Goal: Task Accomplishment & Management: Use online tool/utility

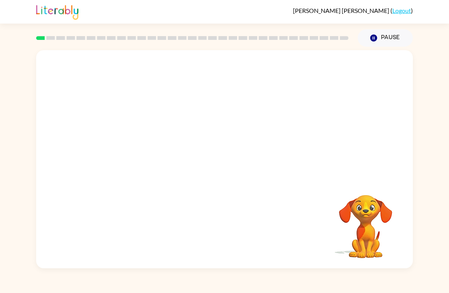
click at [0, 15] on div "[PERSON_NAME] ( Logout )" at bounding box center [224, 12] width 449 height 24
click at [220, 166] on icon "button" at bounding box center [224, 163] width 13 height 13
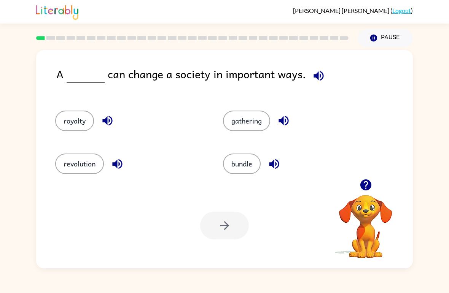
click at [274, 165] on icon "button" at bounding box center [274, 164] width 10 height 10
click at [250, 170] on button "bundle" at bounding box center [242, 164] width 38 height 21
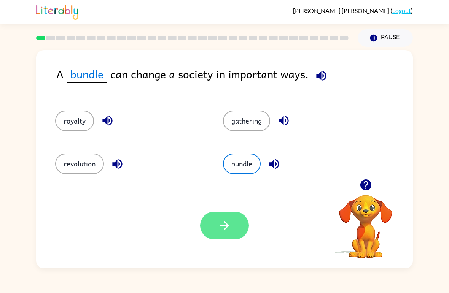
click at [236, 227] on button "button" at bounding box center [224, 226] width 49 height 28
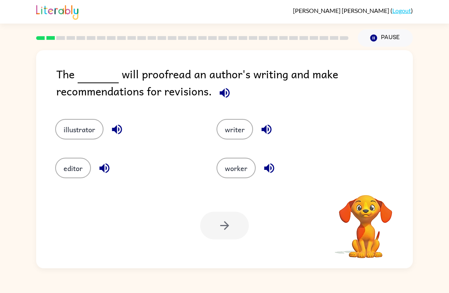
click at [220, 93] on icon "button" at bounding box center [224, 93] width 10 height 10
click at [225, 96] on icon "button" at bounding box center [224, 92] width 13 height 13
click at [220, 96] on icon "button" at bounding box center [224, 92] width 13 height 13
click at [238, 105] on div "writer" at bounding box center [282, 124] width 161 height 39
click at [238, 105] on div "The will proofread an author's writing and make recommendations for revisions. …" at bounding box center [224, 159] width 376 height 218
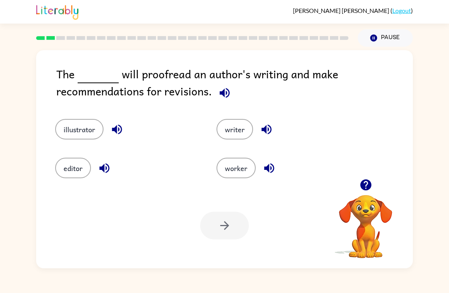
click at [219, 97] on icon "button" at bounding box center [224, 92] width 13 height 13
click at [60, 132] on button "illustrator" at bounding box center [79, 129] width 48 height 21
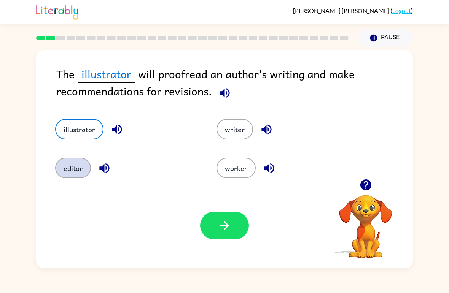
click at [70, 170] on button "editor" at bounding box center [73, 168] width 36 height 21
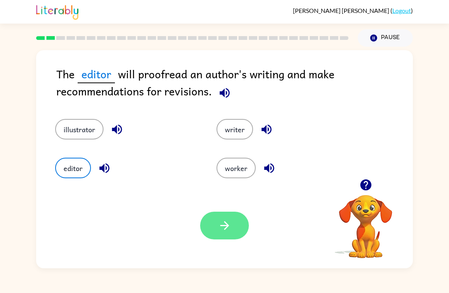
click at [211, 222] on button "button" at bounding box center [224, 226] width 49 height 28
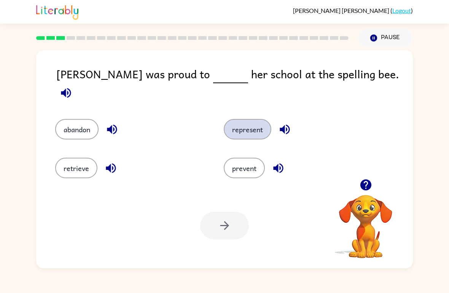
click at [233, 125] on button "represent" at bounding box center [247, 129] width 48 height 21
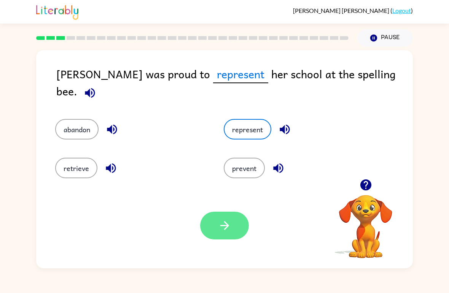
click at [223, 239] on button "button" at bounding box center [224, 226] width 49 height 28
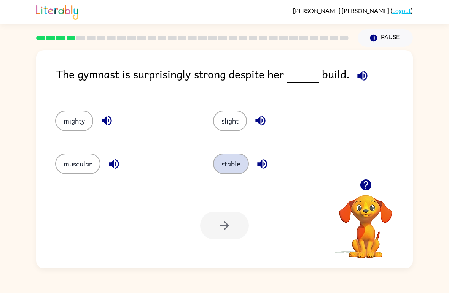
click at [239, 166] on button "stable" at bounding box center [231, 164] width 36 height 21
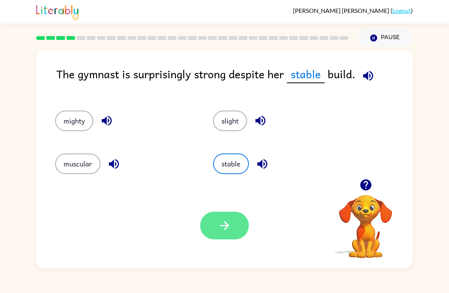
click at [221, 227] on icon "button" at bounding box center [224, 225] width 13 height 13
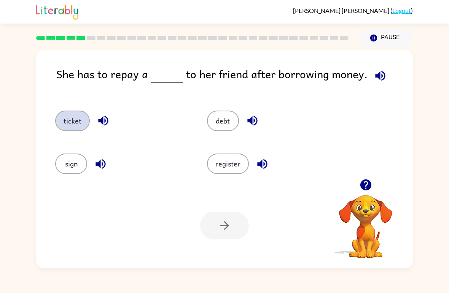
click at [64, 127] on button "ticket" at bounding box center [72, 121] width 35 height 21
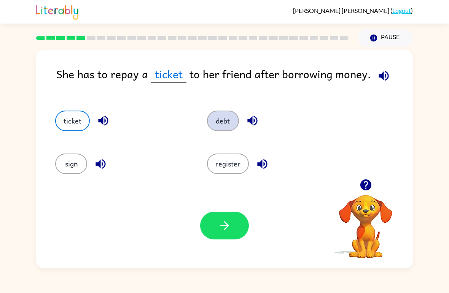
click at [216, 119] on button "debt" at bounding box center [223, 121] width 32 height 21
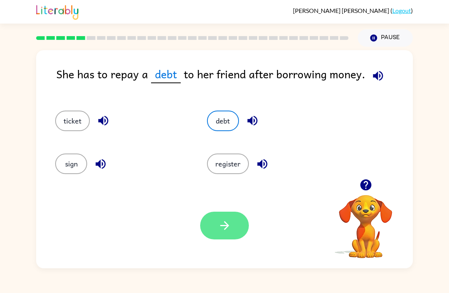
click at [217, 233] on button "button" at bounding box center [224, 226] width 49 height 28
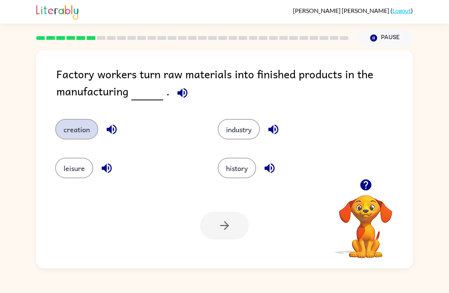
click at [58, 135] on button "creation" at bounding box center [76, 129] width 43 height 21
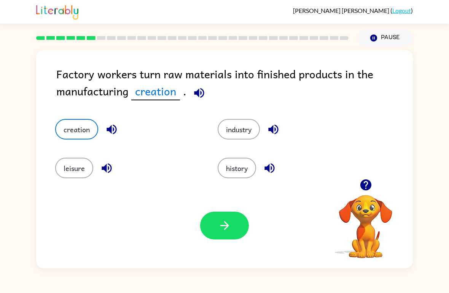
click at [200, 247] on div "Your browser must support playing .mp4 files to use Literably. Please try using…" at bounding box center [224, 226] width 376 height 86
click at [214, 226] on button "button" at bounding box center [224, 226] width 49 height 28
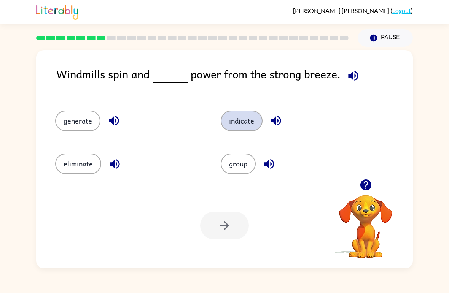
click at [233, 119] on button "indicate" at bounding box center [241, 121] width 42 height 21
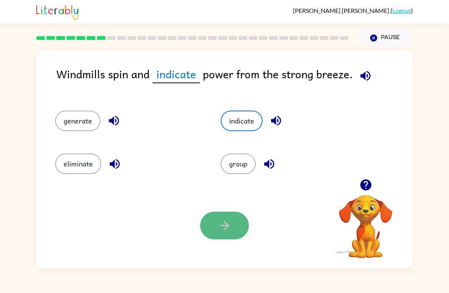
click at [222, 231] on icon "button" at bounding box center [224, 225] width 13 height 13
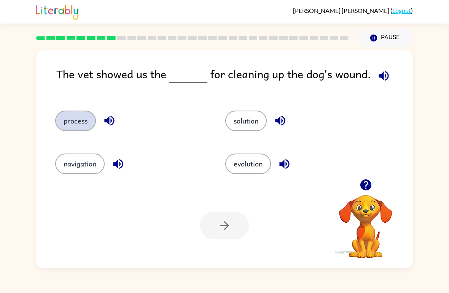
click at [62, 122] on button "process" at bounding box center [75, 121] width 41 height 21
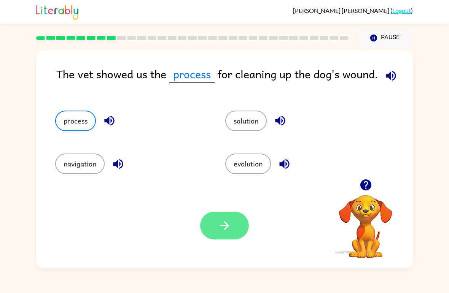
click at [221, 217] on button "button" at bounding box center [224, 226] width 49 height 28
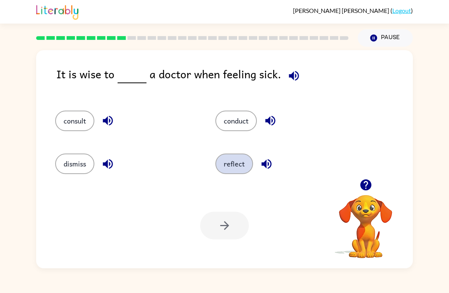
click at [222, 173] on button "reflect" at bounding box center [234, 164] width 38 height 21
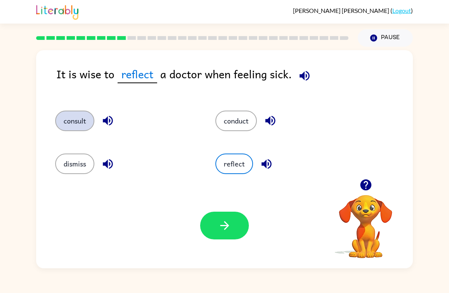
click at [64, 129] on button "consult" at bounding box center [74, 121] width 39 height 21
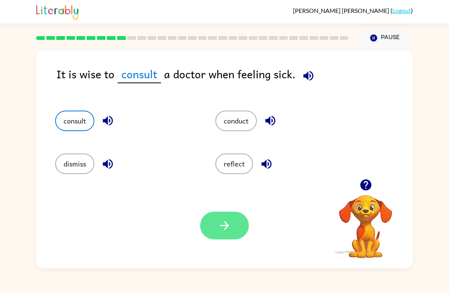
click at [224, 231] on icon "button" at bounding box center [224, 225] width 13 height 13
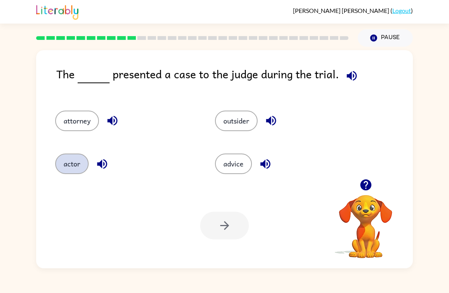
click at [75, 154] on button "actor" at bounding box center [71, 164] width 33 height 21
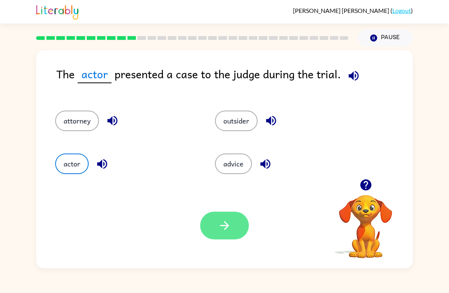
click at [222, 231] on icon "button" at bounding box center [224, 225] width 13 height 13
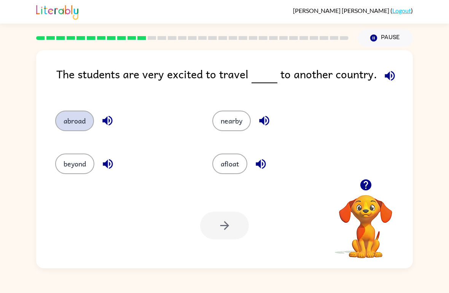
click at [69, 123] on button "abroad" at bounding box center [74, 121] width 39 height 21
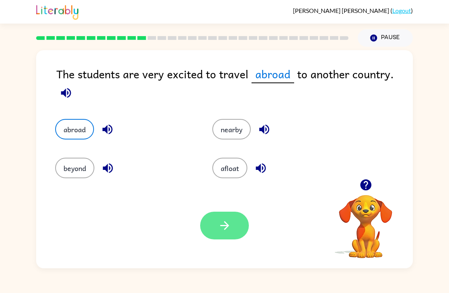
click at [228, 222] on icon "button" at bounding box center [224, 225] width 13 height 13
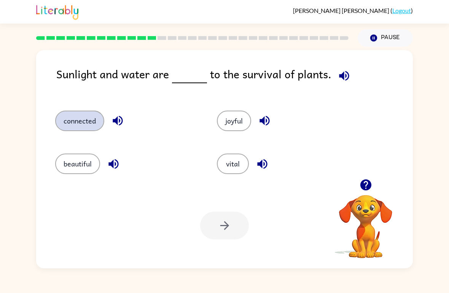
click at [67, 127] on button "connected" at bounding box center [79, 121] width 49 height 21
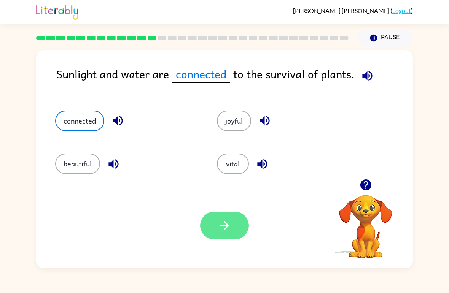
click at [212, 222] on button "button" at bounding box center [224, 226] width 49 height 28
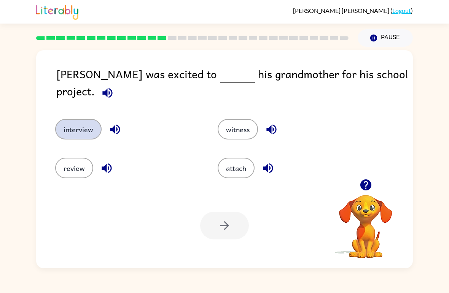
click at [73, 128] on button "interview" at bounding box center [78, 129] width 46 height 21
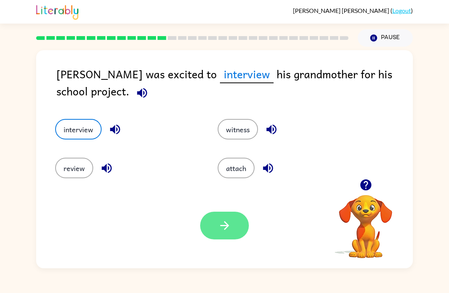
click at [216, 222] on button "button" at bounding box center [224, 226] width 49 height 28
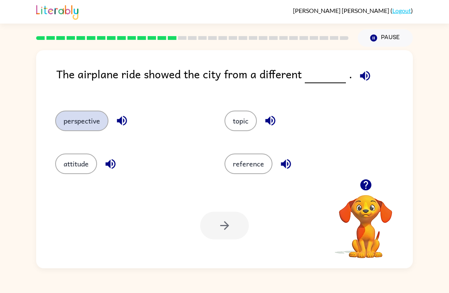
click at [71, 121] on button "perspective" at bounding box center [81, 121] width 53 height 21
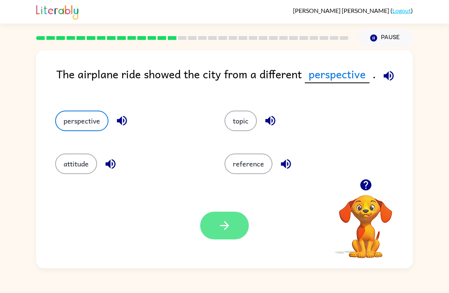
click at [225, 239] on button "button" at bounding box center [224, 226] width 49 height 28
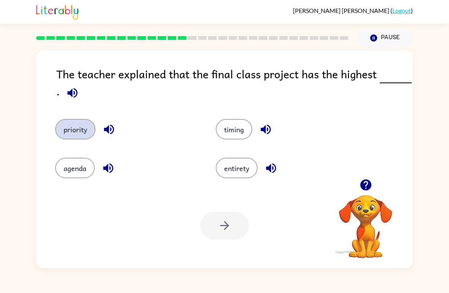
click at [68, 136] on button "priority" at bounding box center [75, 129] width 40 height 21
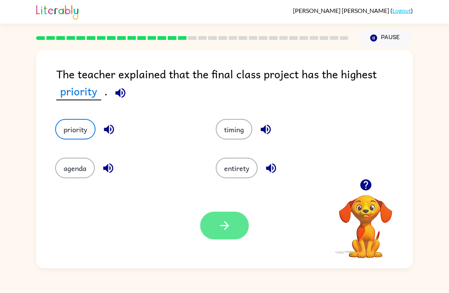
click at [221, 225] on icon "button" at bounding box center [224, 225] width 13 height 13
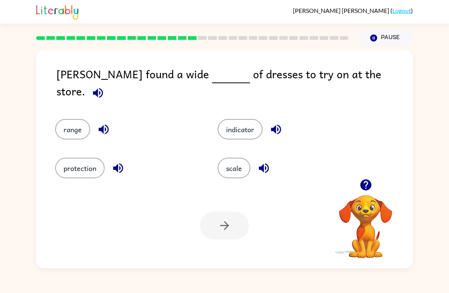
click at [239, 152] on div "scale" at bounding box center [284, 162] width 162 height 39
click at [222, 165] on button "scale" at bounding box center [233, 168] width 33 height 21
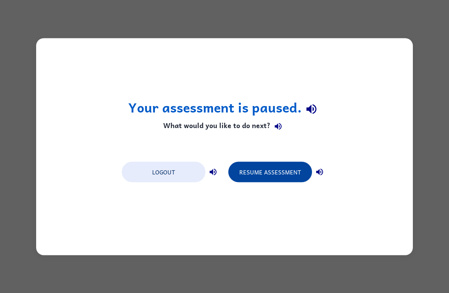
click at [286, 173] on button "Resume Assessment" at bounding box center [270, 172] width 84 height 21
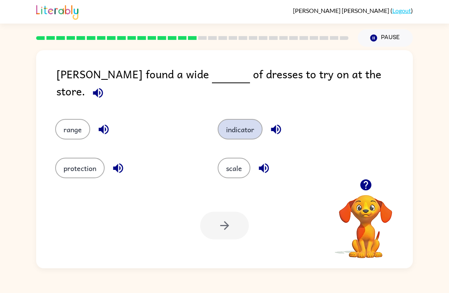
click at [231, 119] on button "indicator" at bounding box center [239, 129] width 45 height 21
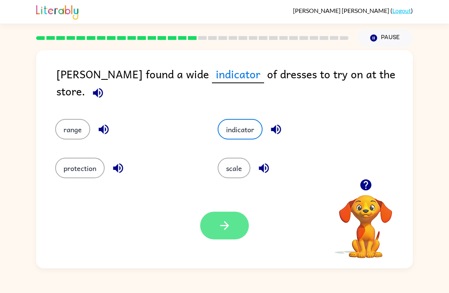
click at [214, 222] on button "button" at bounding box center [224, 226] width 49 height 28
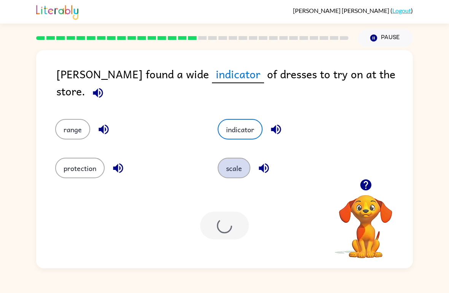
click at [240, 173] on button "scale" at bounding box center [233, 168] width 33 height 21
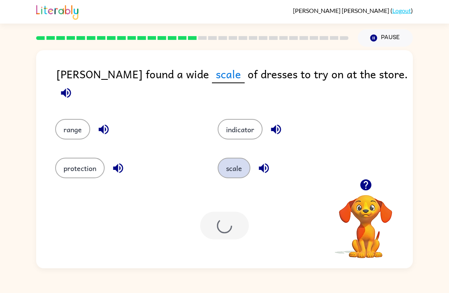
click at [240, 173] on button "scale" at bounding box center [233, 168] width 33 height 21
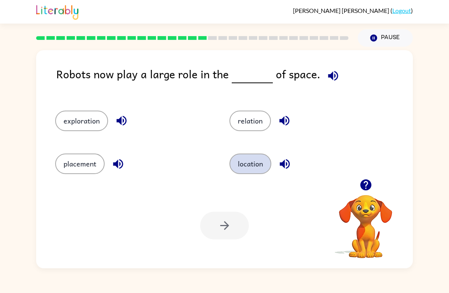
click at [249, 168] on button "location" at bounding box center [250, 164] width 42 height 21
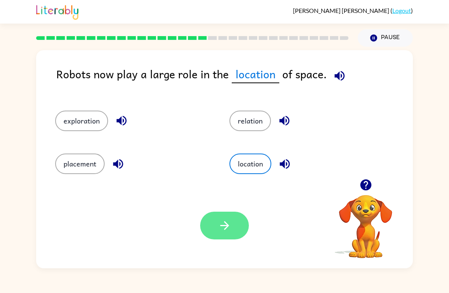
click at [217, 212] on button "button" at bounding box center [224, 226] width 49 height 28
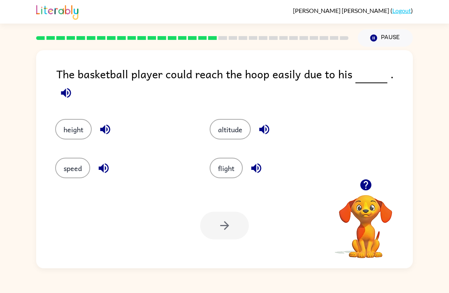
click at [217, 235] on div at bounding box center [224, 226] width 49 height 28
click at [83, 122] on button "height" at bounding box center [73, 129] width 36 height 21
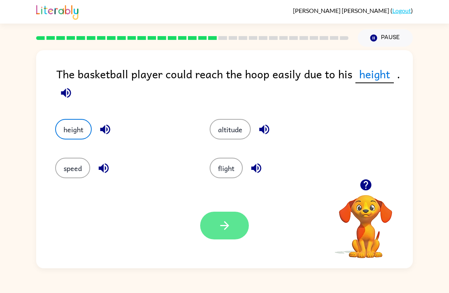
click at [209, 235] on button "button" at bounding box center [224, 226] width 49 height 28
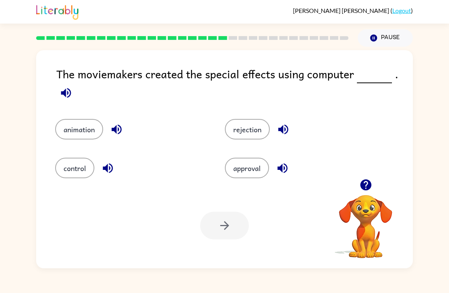
click at [74, 185] on div "Your browser must support playing .mp4 files to use Literably. Please try using…" at bounding box center [224, 226] width 376 height 86
click at [102, 122] on div "animation" at bounding box center [131, 129] width 152 height 21
click at [88, 135] on button "animation" at bounding box center [79, 129] width 48 height 21
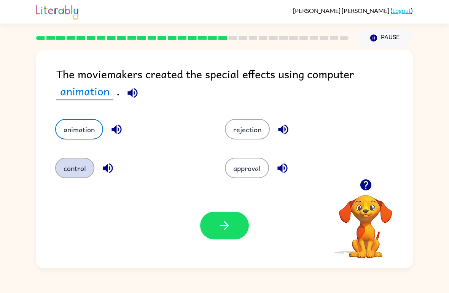
click at [83, 171] on button "control" at bounding box center [74, 168] width 39 height 21
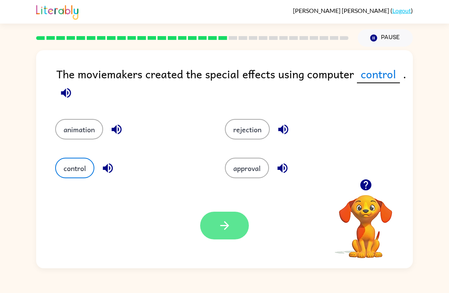
click at [223, 230] on icon "button" at bounding box center [224, 225] width 13 height 13
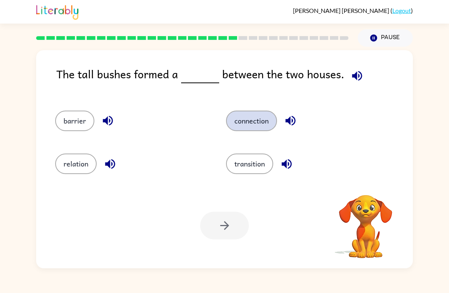
click at [273, 119] on button "connection" at bounding box center [251, 121] width 51 height 21
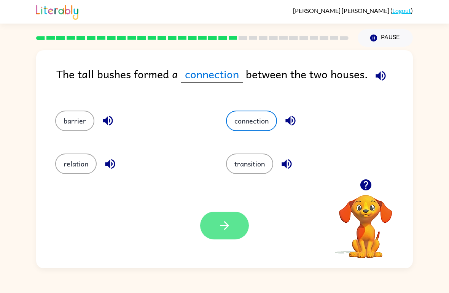
click at [219, 231] on icon "button" at bounding box center [224, 225] width 13 height 13
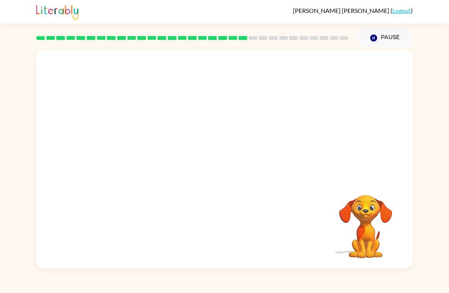
click at [0, 203] on div "Your browser must support playing .mp4 files to use Literably. Please try using…" at bounding box center [224, 158] width 449 height 222
click at [356, 11] on span "[PERSON_NAME]" at bounding box center [341, 10] width 97 height 7
click at [241, 168] on button "button" at bounding box center [224, 163] width 49 height 28
click at [356, 11] on span "[PERSON_NAME]" at bounding box center [341, 10] width 97 height 7
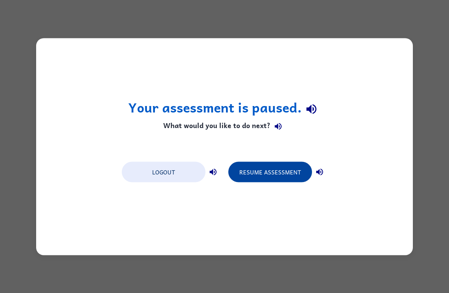
click at [282, 172] on button "Resume Assessment" at bounding box center [270, 172] width 84 height 21
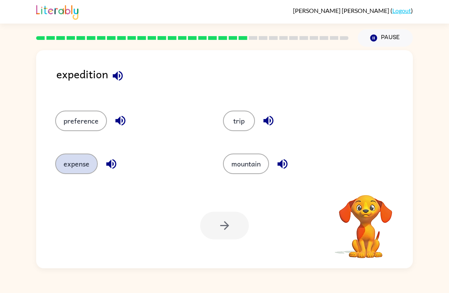
click at [87, 172] on button "expense" at bounding box center [76, 164] width 43 height 21
click at [219, 225] on icon "button" at bounding box center [224, 225] width 13 height 13
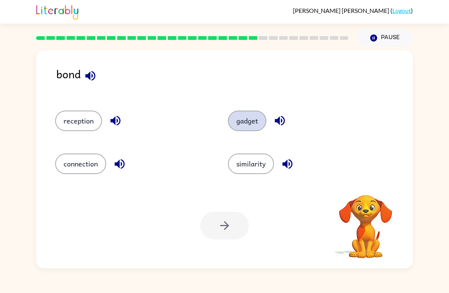
click at [252, 127] on button "gadget" at bounding box center [247, 121] width 38 height 21
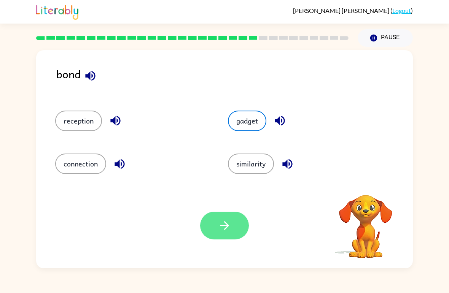
click at [232, 228] on button "button" at bounding box center [224, 226] width 49 height 28
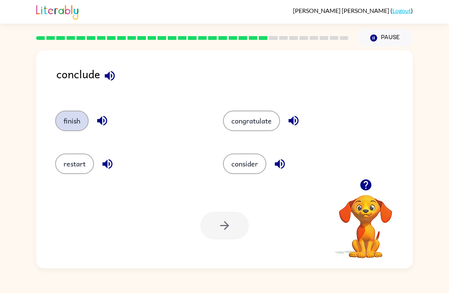
click at [70, 124] on button "finish" at bounding box center [71, 121] width 33 height 21
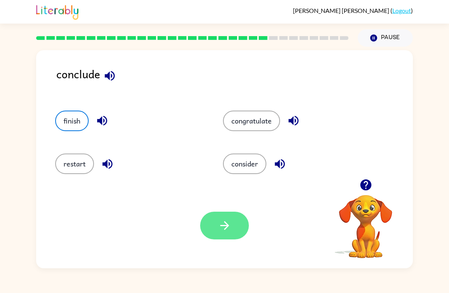
click at [221, 214] on button "button" at bounding box center [224, 226] width 49 height 28
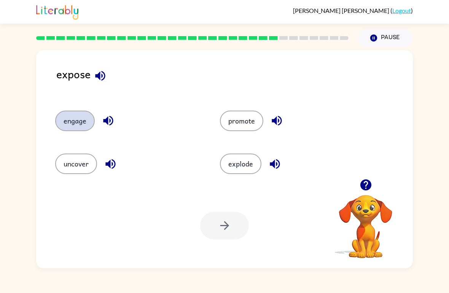
click at [87, 131] on button "engage" at bounding box center [75, 121] width 40 height 21
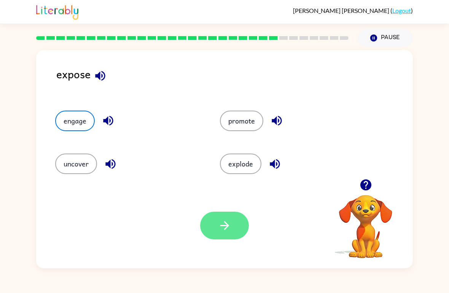
click at [215, 229] on button "button" at bounding box center [224, 226] width 49 height 28
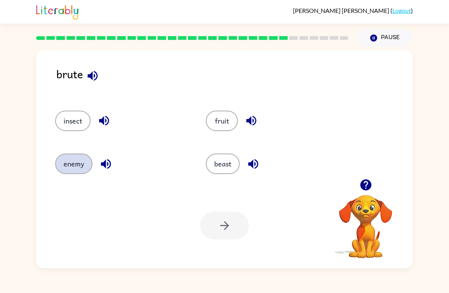
click at [78, 173] on button "enemy" at bounding box center [73, 164] width 37 height 21
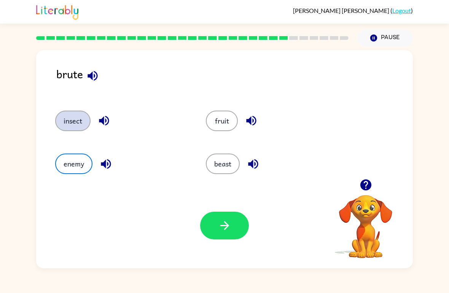
click at [65, 131] on button "insect" at bounding box center [72, 121] width 35 height 21
click at [73, 128] on button "insect" at bounding box center [72, 121] width 35 height 21
click at [73, 130] on button "insect" at bounding box center [72, 121] width 35 height 21
click at [80, 128] on button "insect" at bounding box center [72, 121] width 35 height 21
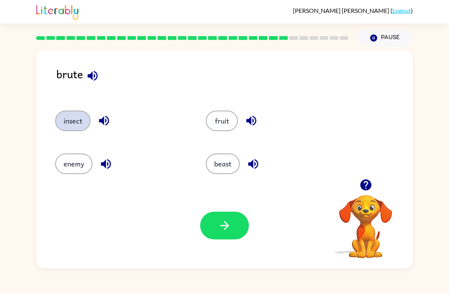
click at [79, 128] on button "insect" at bounding box center [72, 121] width 35 height 21
click at [80, 130] on button "insect" at bounding box center [72, 121] width 35 height 21
click at [84, 127] on button "insect" at bounding box center [72, 121] width 35 height 21
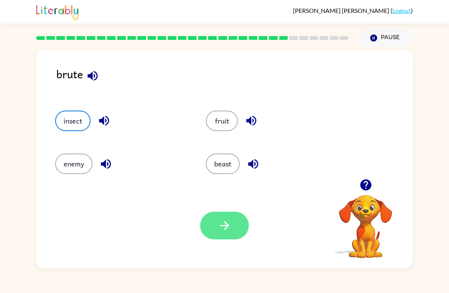
click at [224, 233] on button "button" at bounding box center [224, 226] width 49 height 28
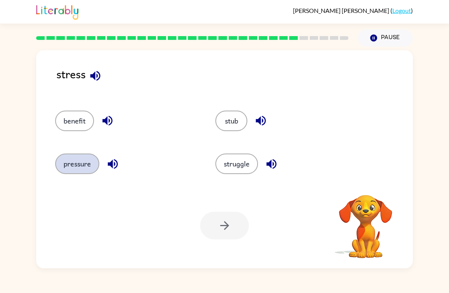
click at [86, 160] on button "pressure" at bounding box center [77, 164] width 44 height 21
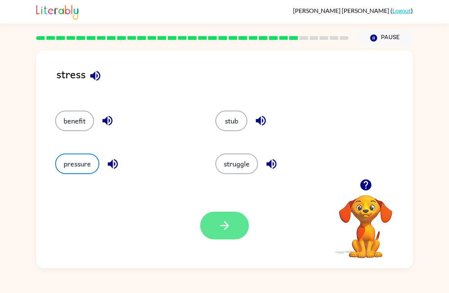
click at [235, 226] on button "button" at bounding box center [224, 226] width 49 height 28
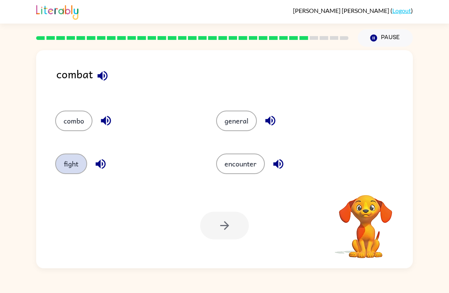
click at [78, 160] on button "fight" at bounding box center [71, 164] width 32 height 21
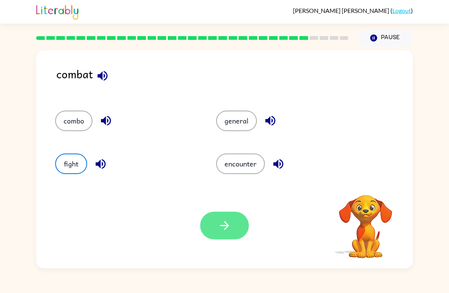
click at [234, 233] on button "button" at bounding box center [224, 226] width 49 height 28
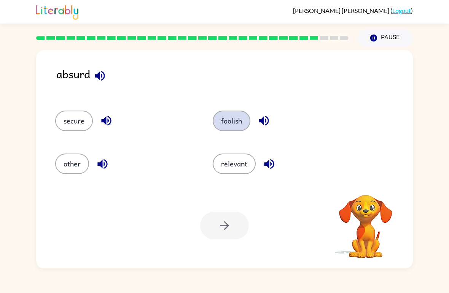
click at [241, 125] on button "foolish" at bounding box center [231, 121] width 38 height 21
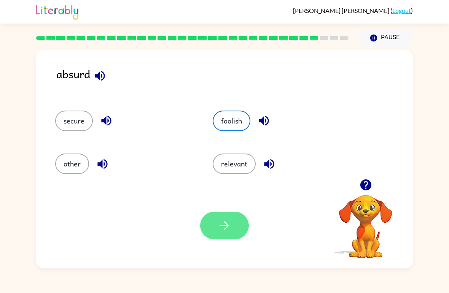
click at [235, 217] on button "button" at bounding box center [224, 226] width 49 height 28
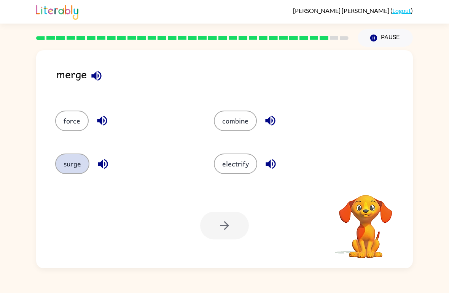
click at [82, 160] on button "surge" at bounding box center [72, 164] width 34 height 21
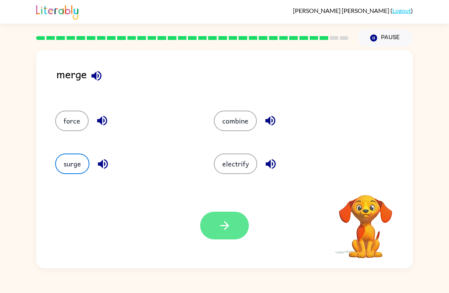
click at [220, 231] on icon "button" at bounding box center [224, 225] width 13 height 13
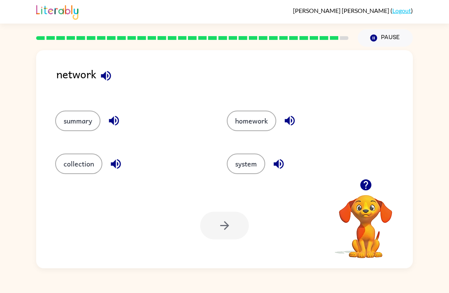
click at [258, 184] on div "Your browser must support playing .mp4 files to use Literably. Please try using…" at bounding box center [224, 226] width 376 height 86
click at [248, 167] on button "system" at bounding box center [246, 164] width 38 height 21
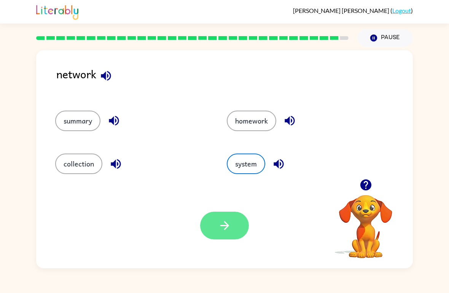
click at [238, 228] on button "button" at bounding box center [224, 226] width 49 height 28
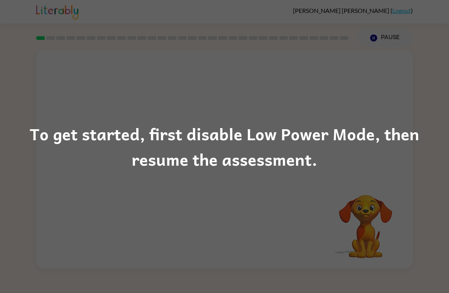
click at [385, 19] on div "To get started, first disable Low Power Mode, then resume the assessment." at bounding box center [224, 146] width 449 height 293
click at [319, 141] on div "To get started, first disable Low Power Mode, then resume the assessment." at bounding box center [224, 147] width 449 height 52
click at [319, 140] on div "To get started, first disable Low Power Mode, then resume the assessment." at bounding box center [224, 147] width 449 height 52
click at [287, 147] on div "To get started, first disable Low Power Mode, then resume the assessment." at bounding box center [224, 147] width 449 height 52
click at [281, 132] on div "To get started, first disable Low Power Mode, then resume the assessment." at bounding box center [224, 147] width 449 height 52
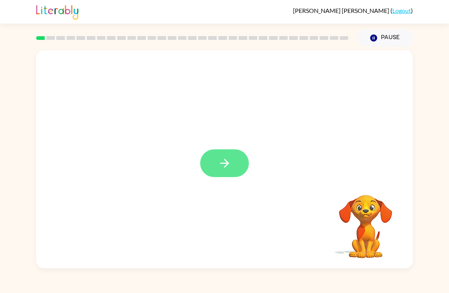
click at [225, 162] on icon "button" at bounding box center [224, 163] width 13 height 13
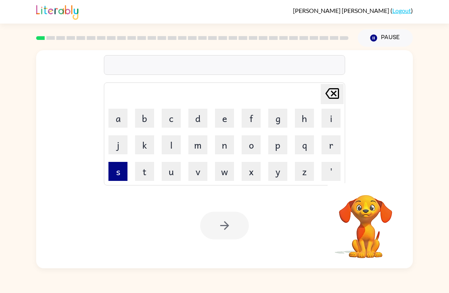
click at [114, 171] on button "s" at bounding box center [117, 171] width 19 height 19
click at [308, 124] on button "h" at bounding box center [304, 118] width 19 height 19
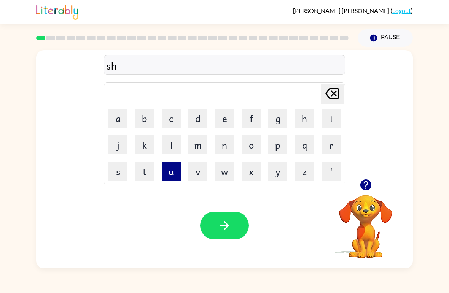
click at [178, 173] on button "u" at bounding box center [171, 171] width 19 height 19
click at [115, 165] on button "s" at bounding box center [117, 171] width 19 height 19
click at [296, 117] on button "h" at bounding box center [304, 118] width 19 height 19
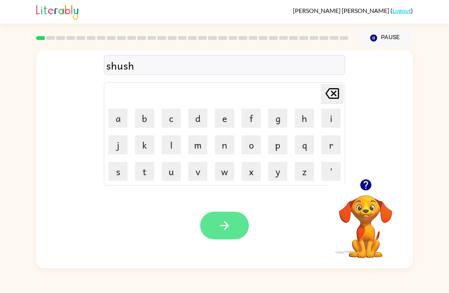
click at [223, 233] on button "button" at bounding box center [224, 226] width 49 height 28
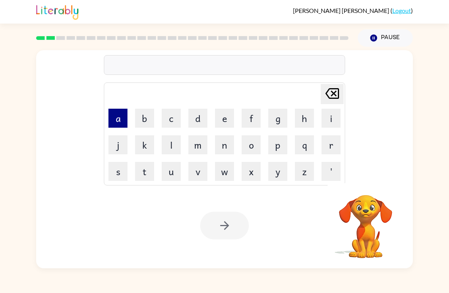
click at [116, 119] on button "a" at bounding box center [117, 118] width 19 height 19
click at [282, 153] on button "p" at bounding box center [277, 144] width 19 height 19
click at [232, 122] on button "e" at bounding box center [224, 118] width 19 height 19
click at [117, 126] on button "a" at bounding box center [117, 118] width 19 height 19
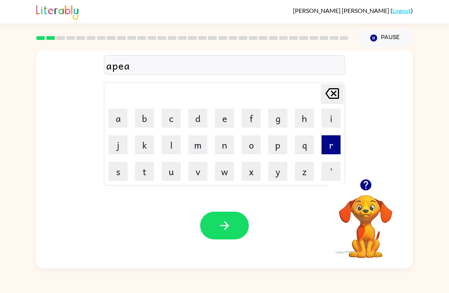
click at [331, 145] on button "r" at bounding box center [330, 144] width 19 height 19
click at [222, 116] on button "e" at bounding box center [224, 118] width 19 height 19
click at [228, 148] on button "n" at bounding box center [224, 144] width 19 height 19
click at [179, 118] on button "c" at bounding box center [171, 118] width 19 height 19
click at [227, 123] on button "e" at bounding box center [224, 118] width 19 height 19
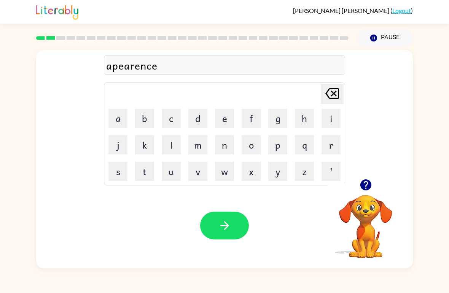
click at [106, 173] on td "s" at bounding box center [118, 171] width 26 height 26
click at [116, 176] on button "s" at bounding box center [117, 171] width 19 height 19
click at [228, 223] on icon "button" at bounding box center [224, 225] width 13 height 13
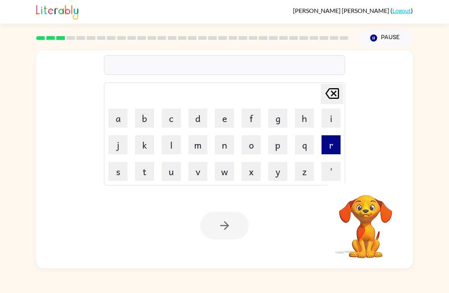
click at [331, 142] on button "r" at bounding box center [330, 144] width 19 height 19
click at [233, 119] on button "e" at bounding box center [224, 118] width 19 height 19
click at [112, 127] on button "a" at bounding box center [117, 118] width 19 height 19
click at [170, 150] on button "l" at bounding box center [171, 144] width 19 height 19
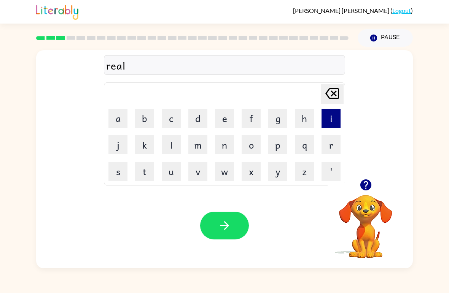
click at [331, 121] on button "i" at bounding box center [330, 118] width 19 height 19
click at [152, 173] on button "t" at bounding box center [144, 171] width 19 height 19
click at [285, 180] on button "y" at bounding box center [277, 171] width 19 height 19
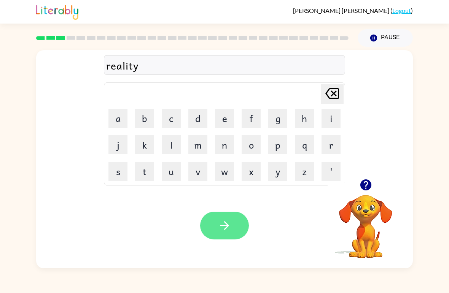
click at [231, 222] on button "button" at bounding box center [224, 226] width 49 height 28
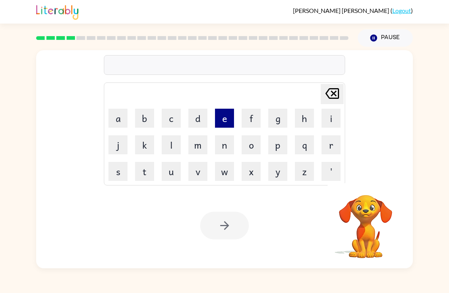
click at [227, 117] on button "e" at bounding box center [224, 118] width 19 height 19
click at [162, 146] on button "l" at bounding box center [171, 144] width 19 height 19
click at [331, 120] on button "i" at bounding box center [330, 118] width 19 height 19
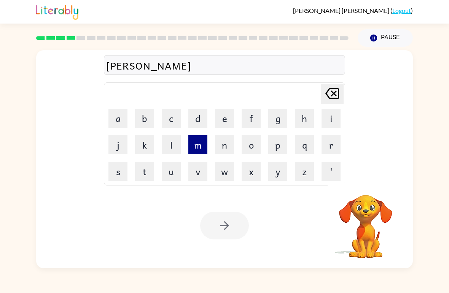
click at [198, 146] on button "m" at bounding box center [197, 144] width 19 height 19
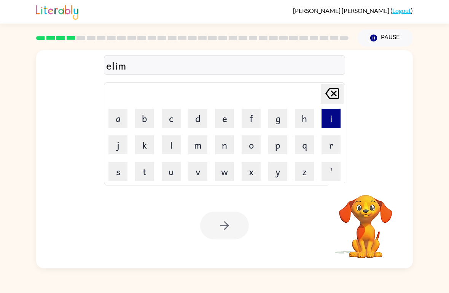
click at [333, 117] on button "i" at bounding box center [330, 118] width 19 height 19
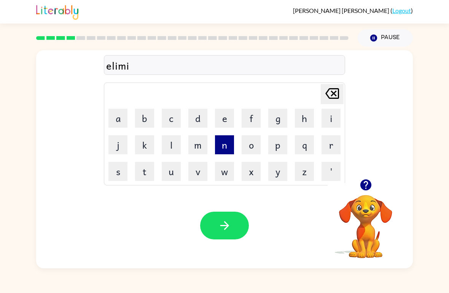
click at [231, 151] on button "n" at bounding box center [224, 144] width 19 height 19
click at [111, 123] on button "a" at bounding box center [117, 118] width 19 height 19
click at [139, 175] on button "t" at bounding box center [144, 171] width 19 height 19
click at [215, 120] on button "e" at bounding box center [224, 118] width 19 height 19
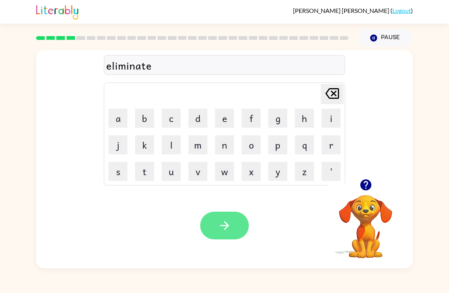
click at [245, 232] on button "button" at bounding box center [224, 226] width 49 height 28
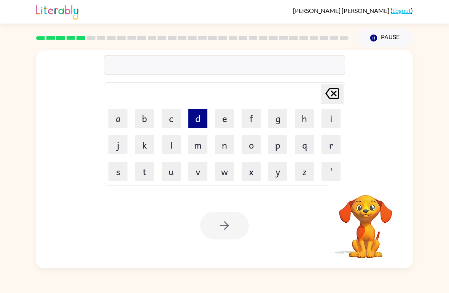
click at [194, 114] on button "d" at bounding box center [197, 118] width 19 height 19
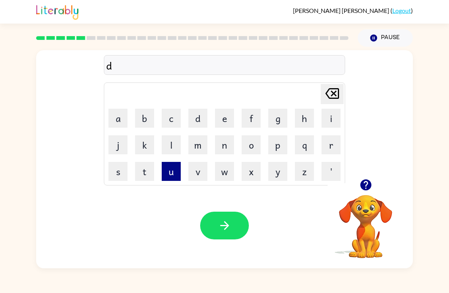
click at [166, 174] on button "u" at bounding box center [171, 171] width 19 height 19
click at [279, 149] on button "p" at bounding box center [277, 144] width 19 height 19
click at [171, 146] on button "l" at bounding box center [171, 144] width 19 height 19
click at [118, 120] on button "a" at bounding box center [117, 118] width 19 height 19
click at [175, 123] on button "c" at bounding box center [171, 118] width 19 height 19
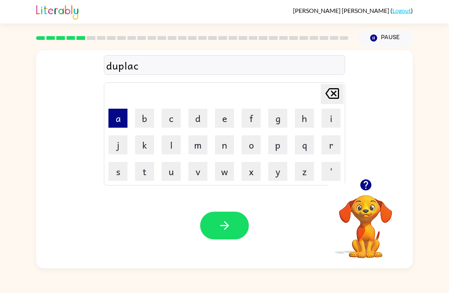
click at [112, 120] on button "a" at bounding box center [117, 118] width 19 height 19
click at [139, 168] on button "t" at bounding box center [144, 171] width 19 height 19
click at [223, 122] on button "e" at bounding box center [224, 118] width 19 height 19
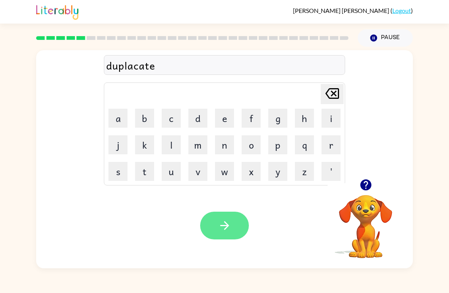
click at [224, 230] on icon "button" at bounding box center [224, 225] width 9 height 9
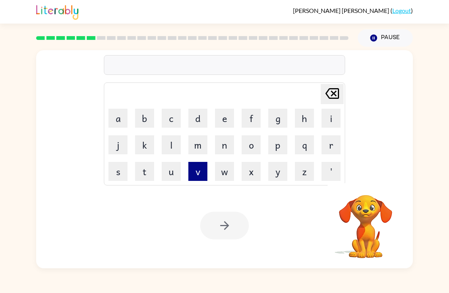
click at [201, 171] on button "v" at bounding box center [197, 171] width 19 height 19
click at [114, 121] on button "a" at bounding box center [117, 118] width 19 height 19
click at [171, 117] on button "c" at bounding box center [171, 118] width 19 height 19
click at [113, 125] on button "a" at bounding box center [117, 118] width 19 height 19
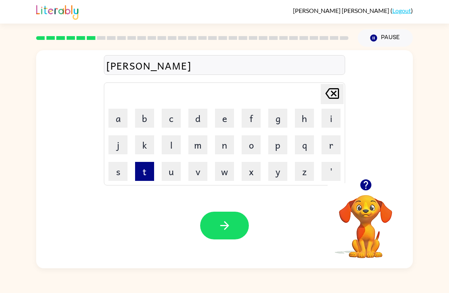
click at [138, 168] on button "t" at bounding box center [144, 171] width 19 height 19
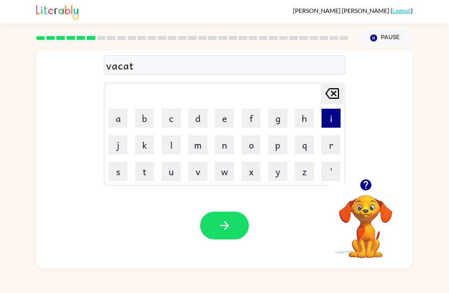
click at [330, 125] on button "i" at bounding box center [330, 118] width 19 height 19
click at [253, 149] on button "o" at bounding box center [250, 144] width 19 height 19
click at [220, 146] on button "n" at bounding box center [224, 144] width 19 height 19
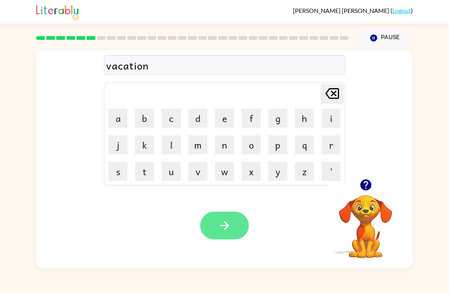
click at [223, 216] on button "button" at bounding box center [224, 226] width 49 height 28
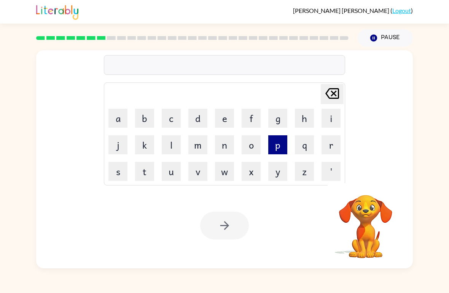
click at [278, 147] on button "p" at bounding box center [277, 144] width 19 height 19
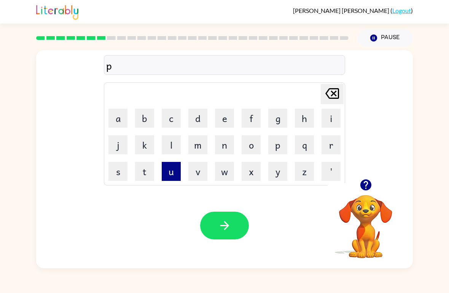
click at [176, 168] on button "u" at bounding box center [171, 171] width 19 height 19
click at [202, 117] on button "d" at bounding box center [197, 118] width 19 height 19
click at [201, 117] on button "d" at bounding box center [197, 118] width 19 height 19
click at [174, 146] on button "l" at bounding box center [171, 144] width 19 height 19
click at [226, 125] on button "e" at bounding box center [224, 118] width 19 height 19
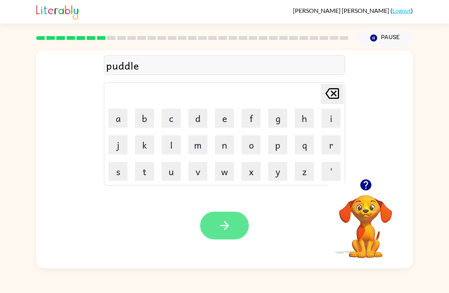
click at [228, 220] on icon "button" at bounding box center [224, 225] width 13 height 13
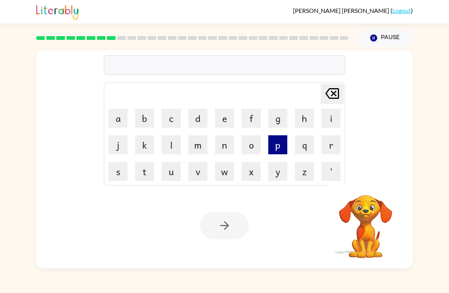
click at [279, 149] on button "p" at bounding box center [277, 144] width 19 height 19
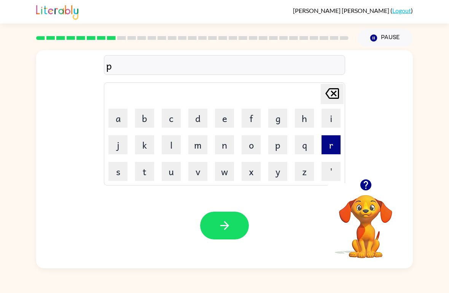
click at [330, 152] on button "r" at bounding box center [330, 144] width 19 height 19
click at [139, 169] on button "t" at bounding box center [144, 171] width 19 height 19
click at [328, 123] on button "i" at bounding box center [330, 118] width 19 height 19
click at [174, 116] on button "c" at bounding box center [171, 118] width 19 height 19
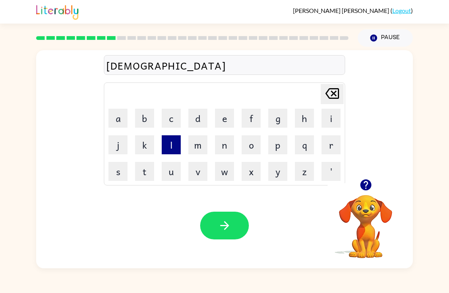
click at [170, 149] on button "l" at bounding box center [171, 144] width 19 height 19
click at [222, 116] on button "e" at bounding box center [224, 118] width 19 height 19
click at [335, 98] on icon at bounding box center [332, 93] width 14 height 11
click at [335, 98] on icon "Delete Delete last character input" at bounding box center [332, 93] width 18 height 18
click at [332, 98] on icon at bounding box center [332, 93] width 14 height 11
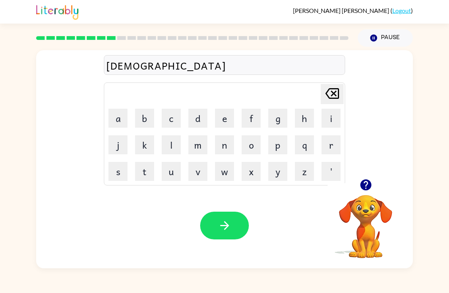
click at [332, 98] on icon "Delete Delete last character input" at bounding box center [332, 93] width 18 height 18
click at [332, 100] on icon "Delete Delete last character input" at bounding box center [332, 93] width 18 height 18
click at [330, 100] on icon "Delete Delete last character input" at bounding box center [332, 93] width 18 height 18
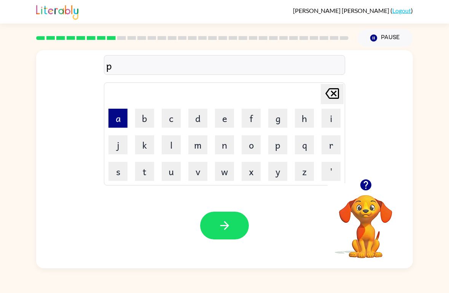
click at [114, 117] on button "a" at bounding box center [117, 118] width 19 height 19
click at [336, 98] on icon at bounding box center [332, 93] width 14 height 11
click at [325, 152] on button "r" at bounding box center [330, 144] width 19 height 19
click at [144, 174] on button "t" at bounding box center [144, 171] width 19 height 19
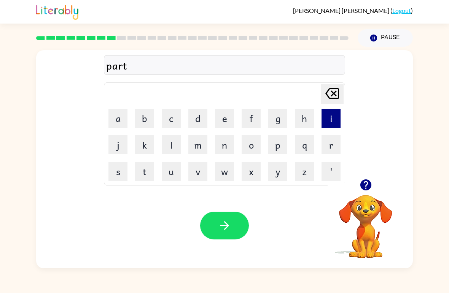
click at [331, 122] on button "i" at bounding box center [330, 118] width 19 height 19
click at [173, 121] on button "c" at bounding box center [171, 118] width 19 height 19
click at [169, 151] on button "l" at bounding box center [171, 144] width 19 height 19
click at [225, 115] on button "e" at bounding box center [224, 118] width 19 height 19
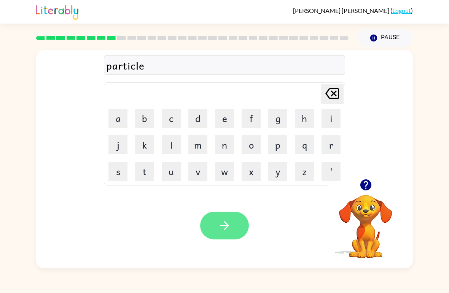
click at [238, 239] on button "button" at bounding box center [224, 226] width 49 height 28
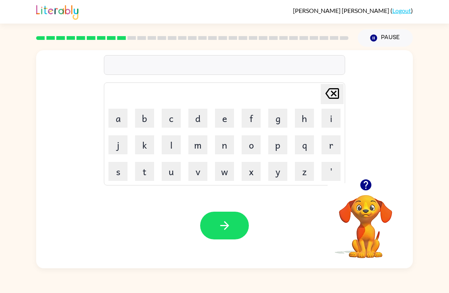
click at [373, 181] on button "button" at bounding box center [365, 184] width 19 height 19
click at [329, 143] on button "r" at bounding box center [330, 144] width 19 height 19
click at [168, 117] on button "c" at bounding box center [171, 118] width 19 height 19
click at [337, 89] on icon at bounding box center [332, 93] width 14 height 11
click at [229, 116] on button "e" at bounding box center [224, 118] width 19 height 19
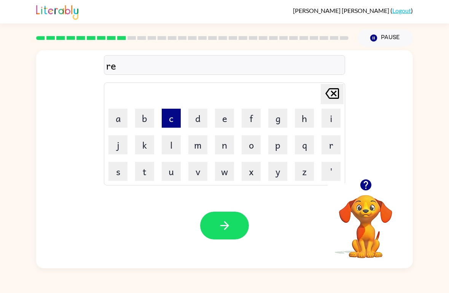
click at [179, 116] on button "c" at bounding box center [171, 118] width 19 height 19
click at [122, 125] on button "a" at bounding box center [117, 118] width 19 height 19
click at [179, 116] on button "c" at bounding box center [171, 118] width 19 height 19
click at [143, 173] on button "t" at bounding box center [144, 171] width 19 height 19
click at [165, 114] on button "c" at bounding box center [171, 118] width 19 height 19
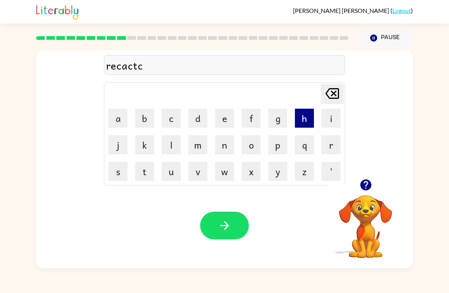
click at [309, 121] on button "h" at bounding box center [304, 118] width 19 height 19
click at [170, 176] on button "u" at bounding box center [171, 171] width 19 height 19
click at [333, 147] on button "r" at bounding box center [330, 144] width 19 height 19
click at [219, 119] on button "e" at bounding box center [224, 118] width 19 height 19
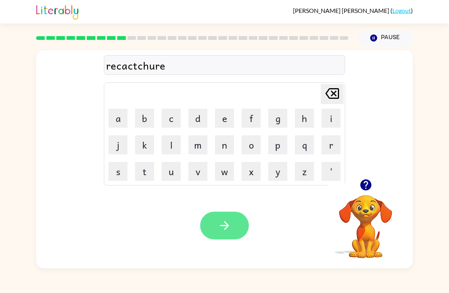
click at [243, 228] on button "button" at bounding box center [224, 226] width 49 height 28
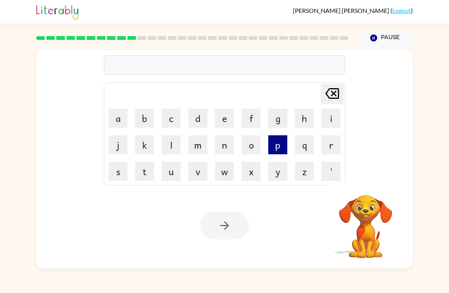
click at [279, 147] on button "p" at bounding box center [277, 144] width 19 height 19
click at [331, 147] on button "r" at bounding box center [330, 144] width 19 height 19
click at [221, 113] on button "e" at bounding box center [224, 118] width 19 height 19
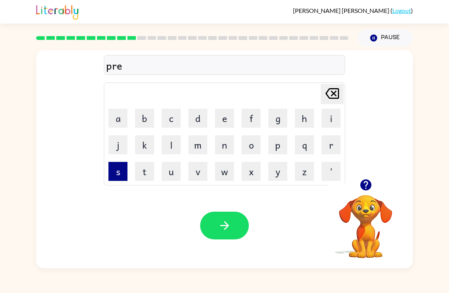
click at [117, 172] on button "s" at bounding box center [117, 171] width 19 height 19
click at [172, 116] on button "c" at bounding box center [171, 118] width 19 height 19
click at [303, 120] on button "h" at bounding box center [304, 118] width 19 height 19
click at [255, 144] on button "o" at bounding box center [250, 144] width 19 height 19
click at [255, 143] on button "o" at bounding box center [250, 144] width 19 height 19
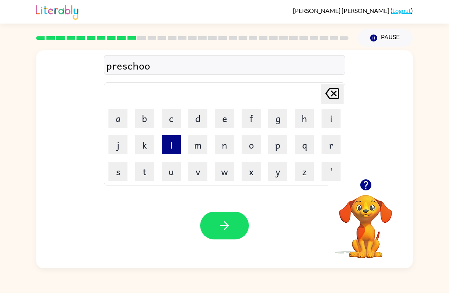
click at [166, 146] on button "l" at bounding box center [171, 144] width 19 height 19
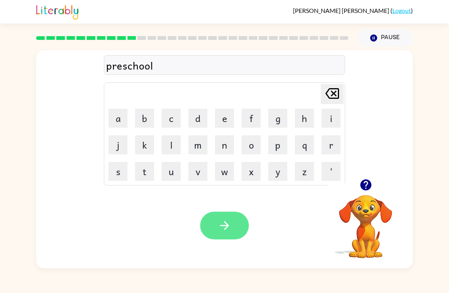
click at [244, 226] on button "button" at bounding box center [224, 226] width 49 height 28
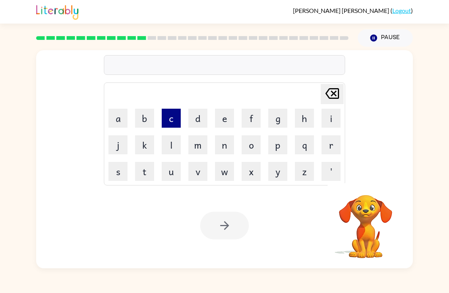
click at [171, 123] on button "c" at bounding box center [171, 118] width 19 height 19
click at [336, 152] on button "r" at bounding box center [330, 144] width 19 height 19
click at [109, 119] on button "a" at bounding box center [117, 118] width 19 height 19
click at [198, 174] on button "v" at bounding box center [197, 171] width 19 height 19
click at [227, 120] on button "e" at bounding box center [224, 118] width 19 height 19
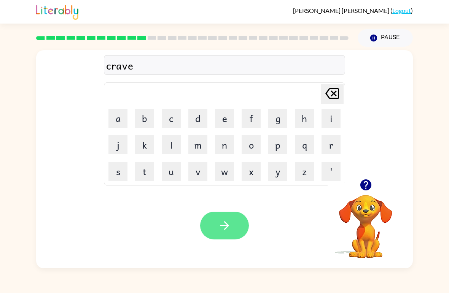
click at [228, 239] on button "button" at bounding box center [224, 226] width 49 height 28
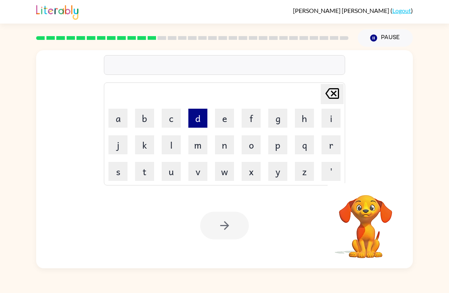
click at [195, 113] on button "d" at bounding box center [197, 118] width 19 height 19
click at [334, 114] on button "i" at bounding box center [330, 118] width 19 height 19
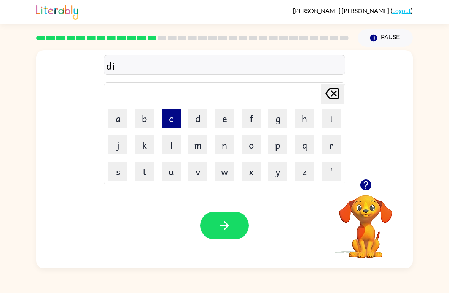
click at [175, 120] on button "c" at bounding box center [171, 118] width 19 height 19
click at [148, 175] on button "t" at bounding box center [144, 171] width 19 height 19
click at [117, 123] on button "a" at bounding box center [117, 118] width 19 height 19
click at [200, 122] on button "d" at bounding box center [197, 118] width 19 height 19
click at [229, 125] on button "e" at bounding box center [224, 118] width 19 height 19
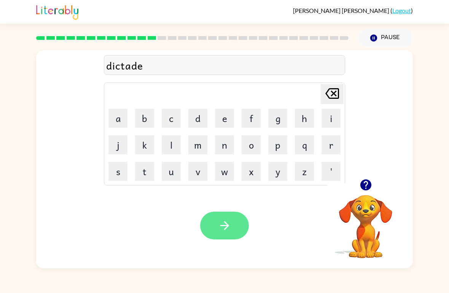
click at [217, 219] on button "button" at bounding box center [224, 226] width 49 height 28
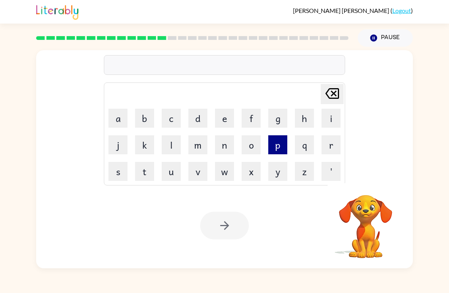
click at [287, 140] on button "p" at bounding box center [277, 144] width 19 height 19
click at [120, 120] on button "a" at bounding box center [117, 118] width 19 height 19
click at [279, 171] on button "y" at bounding box center [277, 171] width 19 height 19
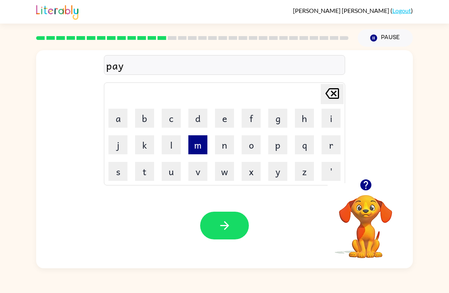
click at [201, 145] on button "m" at bounding box center [197, 144] width 19 height 19
click at [226, 122] on button "e" at bounding box center [224, 118] width 19 height 19
click at [228, 148] on button "n" at bounding box center [224, 144] width 19 height 19
click at [144, 181] on button "t" at bounding box center [144, 171] width 19 height 19
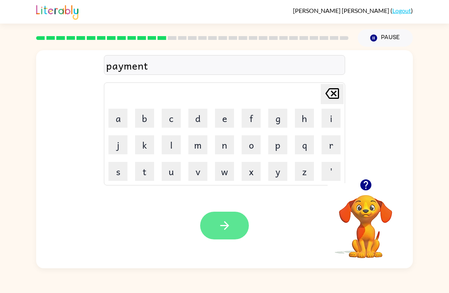
click at [231, 231] on button "button" at bounding box center [224, 226] width 49 height 28
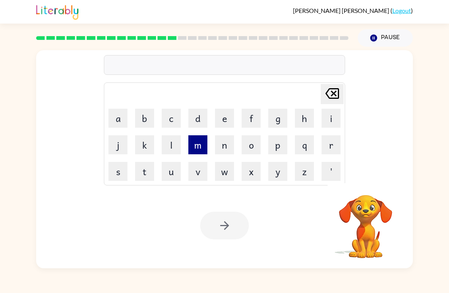
click at [200, 147] on button "m" at bounding box center [197, 144] width 19 height 19
click at [118, 120] on button "a" at bounding box center [117, 118] width 19 height 19
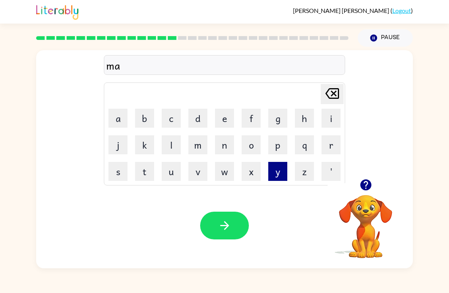
click at [281, 176] on button "y" at bounding box center [277, 171] width 19 height 19
click at [284, 120] on button "g" at bounding box center [277, 118] width 19 height 19
click at [173, 178] on button "u" at bounding box center [171, 171] width 19 height 19
click at [331, 141] on button "r" at bounding box center [330, 144] width 19 height 19
click at [226, 118] on button "e" at bounding box center [224, 118] width 19 height 19
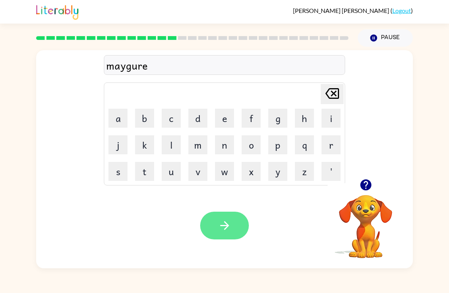
click at [223, 227] on icon "button" at bounding box center [224, 225] width 13 height 13
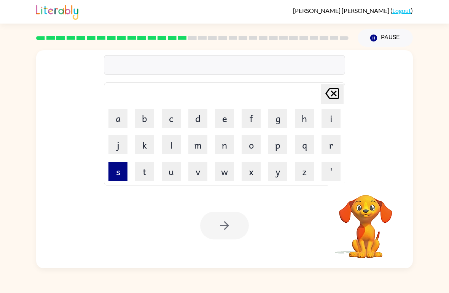
click at [113, 164] on button "s" at bounding box center [117, 171] width 19 height 19
click at [285, 149] on button "p" at bounding box center [277, 144] width 19 height 19
click at [116, 123] on button "a" at bounding box center [117, 118] width 19 height 19
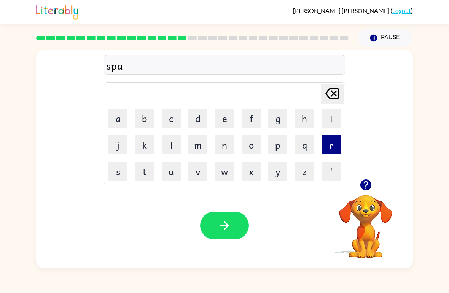
click at [328, 147] on button "r" at bounding box center [330, 144] width 19 height 19
click at [165, 123] on button "c" at bounding box center [171, 118] width 19 height 19
click at [307, 123] on button "h" at bounding box center [304, 118] width 19 height 19
click at [334, 98] on icon at bounding box center [332, 93] width 14 height 11
click at [341, 101] on icon "Delete Delete last character input" at bounding box center [332, 93] width 18 height 18
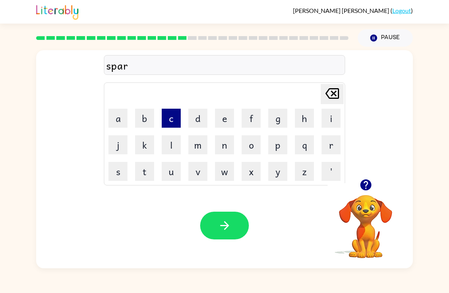
click at [170, 116] on button "c" at bounding box center [171, 118] width 19 height 19
click at [146, 144] on button "k" at bounding box center [144, 144] width 19 height 19
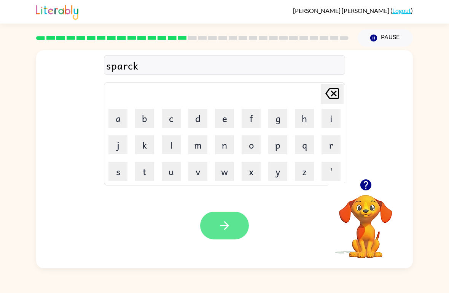
click at [236, 228] on button "button" at bounding box center [224, 226] width 49 height 28
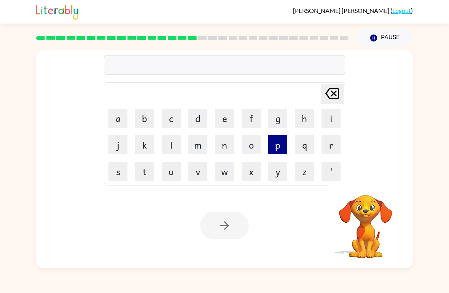
click at [278, 147] on button "p" at bounding box center [277, 144] width 19 height 19
click at [252, 148] on button "o" at bounding box center [250, 144] width 19 height 19
click at [162, 180] on button "u" at bounding box center [171, 171] width 19 height 19
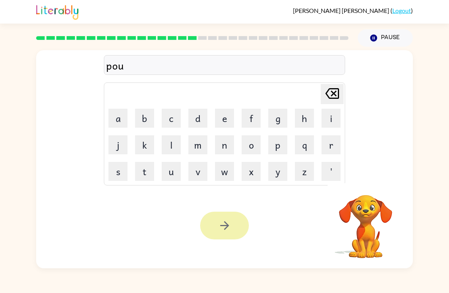
click at [239, 223] on button "button" at bounding box center [224, 226] width 49 height 28
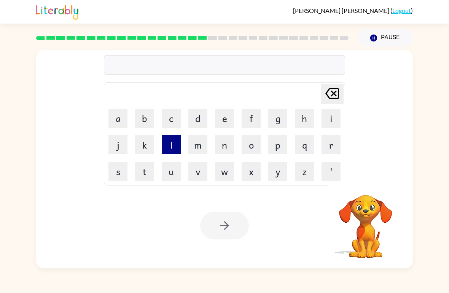
click at [170, 144] on button "l" at bounding box center [171, 144] width 19 height 19
click at [336, 103] on div "Delete Delete last character input" at bounding box center [332, 93] width 18 height 19
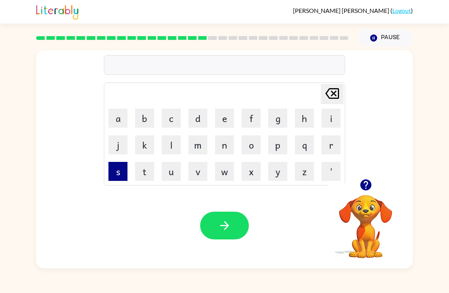
click at [119, 168] on button "s" at bounding box center [117, 171] width 19 height 19
click at [278, 143] on button "p" at bounding box center [277, 144] width 19 height 19
click at [334, 120] on button "i" at bounding box center [330, 118] width 19 height 19
click at [219, 141] on button "n" at bounding box center [224, 144] width 19 height 19
click at [331, 122] on button "i" at bounding box center [330, 118] width 19 height 19
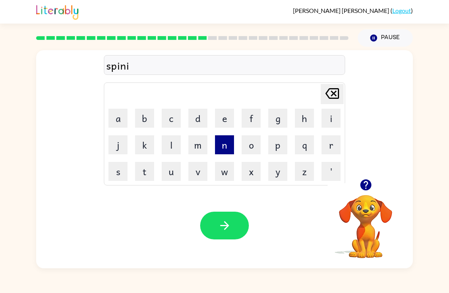
click at [223, 147] on button "n" at bounding box center [224, 144] width 19 height 19
click at [276, 122] on button "g" at bounding box center [277, 118] width 19 height 19
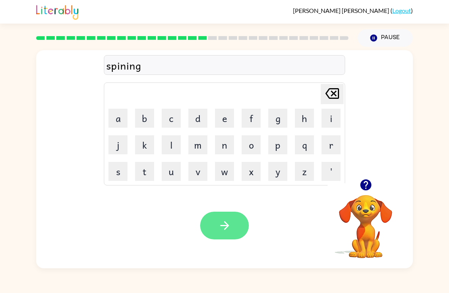
click at [241, 238] on button "button" at bounding box center [224, 226] width 49 height 28
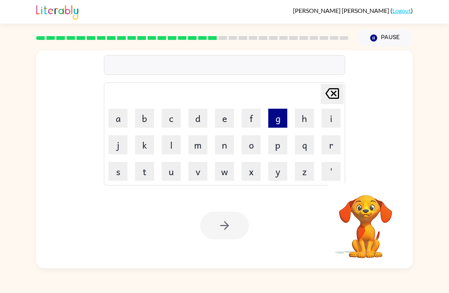
click at [281, 116] on button "g" at bounding box center [277, 118] width 19 height 19
click at [335, 151] on button "r" at bounding box center [330, 144] width 19 height 19
click at [163, 166] on button "u" at bounding box center [171, 171] width 19 height 19
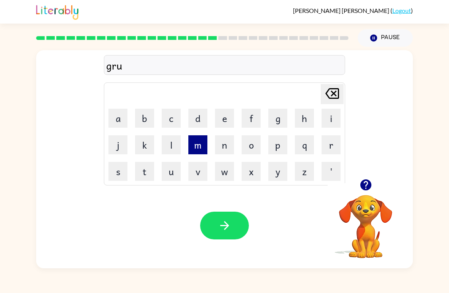
click at [195, 146] on button "m" at bounding box center [197, 144] width 19 height 19
click at [281, 146] on button "p" at bounding box center [277, 144] width 19 height 19
click at [332, 119] on button "i" at bounding box center [330, 118] width 19 height 19
click at [229, 120] on button "e" at bounding box center [224, 118] width 19 height 19
click at [117, 172] on button "s" at bounding box center [117, 171] width 19 height 19
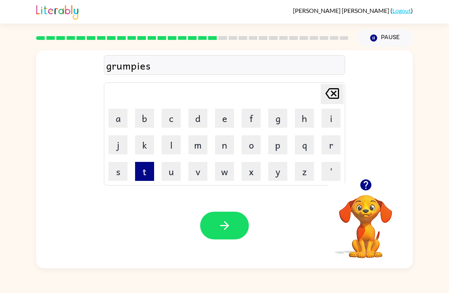
click at [144, 172] on button "t" at bounding box center [144, 171] width 19 height 19
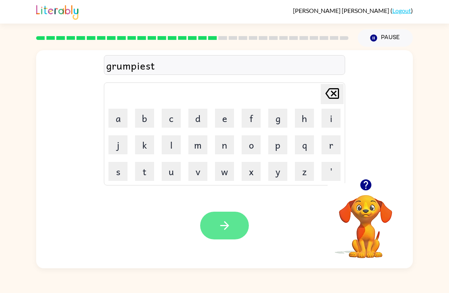
click at [243, 225] on button "button" at bounding box center [224, 226] width 49 height 28
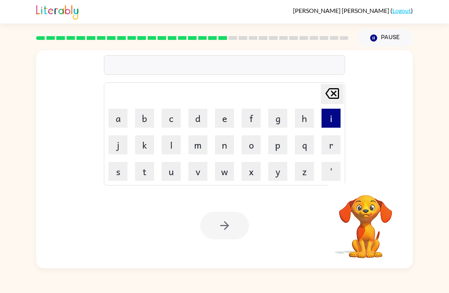
click at [332, 123] on button "i" at bounding box center [330, 118] width 19 height 19
click at [231, 148] on button "n" at bounding box center [224, 144] width 19 height 19
click at [177, 116] on button "c" at bounding box center [171, 118] width 19 height 19
click at [326, 149] on button "r" at bounding box center [330, 144] width 19 height 19
click at [227, 121] on button "e" at bounding box center [224, 118] width 19 height 19
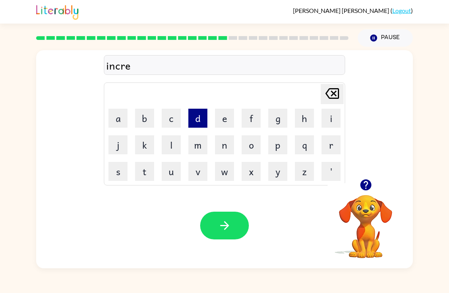
click at [194, 120] on button "d" at bounding box center [197, 118] width 19 height 19
click at [335, 123] on button "i" at bounding box center [330, 118] width 19 height 19
click at [140, 118] on button "b" at bounding box center [144, 118] width 19 height 19
click at [177, 151] on button "l" at bounding box center [171, 144] width 19 height 19
click at [224, 120] on button "e" at bounding box center [224, 118] width 19 height 19
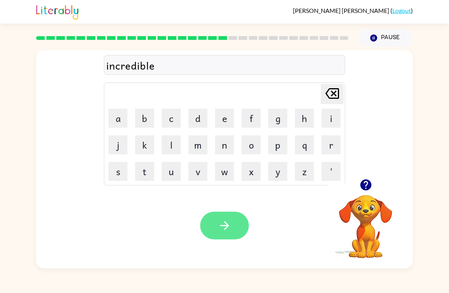
click at [241, 235] on button "button" at bounding box center [224, 226] width 49 height 28
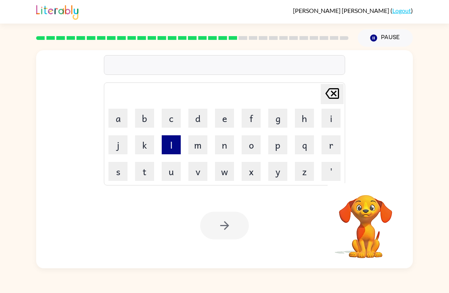
click at [170, 136] on button "l" at bounding box center [171, 144] width 19 height 19
click at [332, 123] on button "i" at bounding box center [330, 118] width 19 height 19
click at [113, 169] on button "s" at bounding box center [117, 171] width 19 height 19
click at [139, 171] on button "t" at bounding box center [144, 171] width 19 height 19
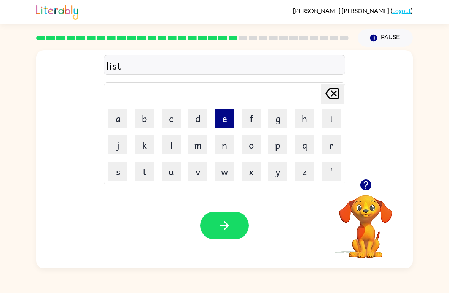
click at [220, 115] on button "e" at bounding box center [224, 118] width 19 height 19
click at [230, 141] on button "n" at bounding box center [224, 144] width 19 height 19
click at [224, 121] on button "e" at bounding box center [224, 118] width 19 height 19
click at [197, 118] on button "d" at bounding box center [197, 118] width 19 height 19
click at [235, 231] on button "button" at bounding box center [224, 226] width 49 height 28
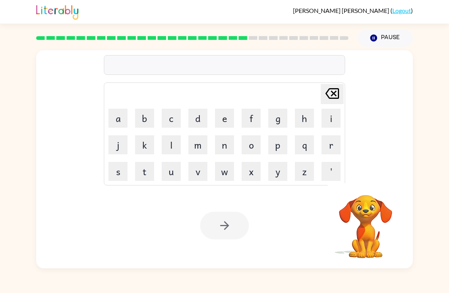
click at [227, 144] on button "n" at bounding box center [224, 144] width 19 height 19
click at [254, 154] on button "o" at bounding box center [250, 144] width 19 height 19
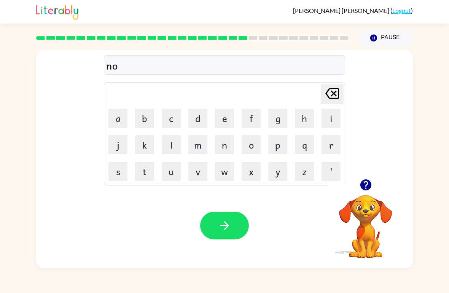
click at [198, 148] on button "m" at bounding box center [197, 144] width 19 height 19
click at [324, 126] on button "i" at bounding box center [330, 118] width 19 height 19
click at [226, 142] on button "n" at bounding box center [224, 144] width 19 height 19
click at [120, 123] on button "a" at bounding box center [117, 118] width 19 height 19
click at [145, 173] on button "t" at bounding box center [144, 171] width 19 height 19
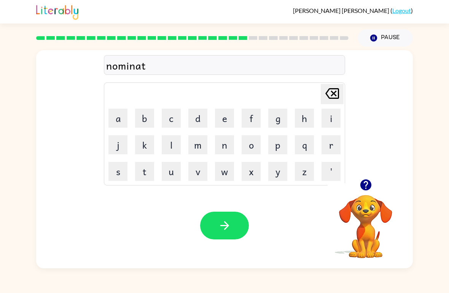
click at [215, 128] on td "e" at bounding box center [224, 118] width 26 height 26
click at [226, 117] on button "e" at bounding box center [224, 118] width 19 height 19
click at [235, 216] on button "button" at bounding box center [224, 226] width 49 height 28
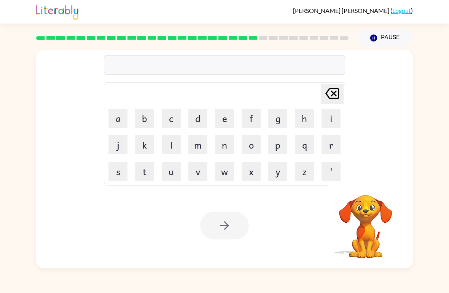
click at [114, 169] on button "s" at bounding box center [117, 171] width 19 height 19
click at [166, 172] on button "u" at bounding box center [171, 171] width 19 height 19
click at [110, 176] on button "s" at bounding box center [117, 171] width 19 height 19
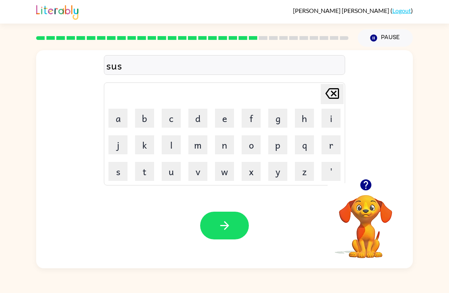
click at [146, 177] on button "t" at bounding box center [144, 171] width 19 height 19
click at [112, 112] on button "a" at bounding box center [117, 118] width 19 height 19
click at [230, 147] on button "n" at bounding box center [224, 144] width 19 height 19
click at [225, 122] on button "e" at bounding box center [224, 118] width 19 height 19
click at [225, 224] on icon "button" at bounding box center [224, 225] width 13 height 13
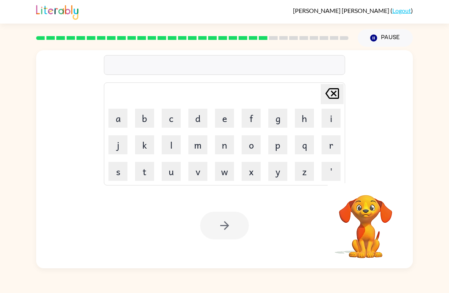
click at [222, 165] on button "w" at bounding box center [224, 171] width 19 height 19
click at [249, 147] on button "o" at bounding box center [250, 144] width 19 height 19
click at [335, 148] on button "r" at bounding box center [330, 144] width 19 height 19
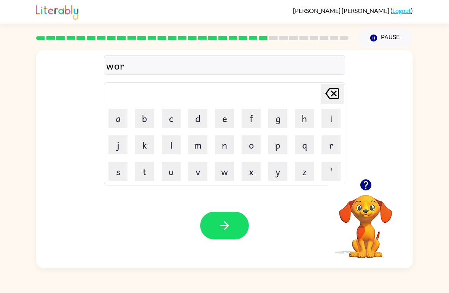
click at [196, 118] on button "d" at bounding box center [197, 118] width 19 height 19
click at [276, 176] on button "y" at bounding box center [277, 171] width 19 height 19
click at [230, 208] on div "Your browser must support playing .mp4 files to use Literably. Please try using…" at bounding box center [224, 226] width 376 height 86
click at [238, 223] on button "button" at bounding box center [224, 226] width 49 height 28
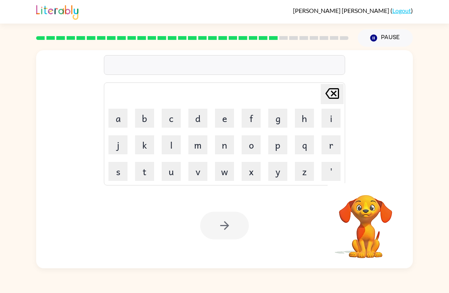
click at [321, 155] on td "r" at bounding box center [331, 145] width 26 height 26
click at [227, 127] on button "e" at bounding box center [224, 118] width 19 height 19
click at [334, 101] on icon "Delete Delete last character input" at bounding box center [332, 93] width 18 height 18
click at [330, 149] on button "r" at bounding box center [330, 144] width 19 height 19
click at [225, 120] on button "e" at bounding box center [224, 118] width 19 height 19
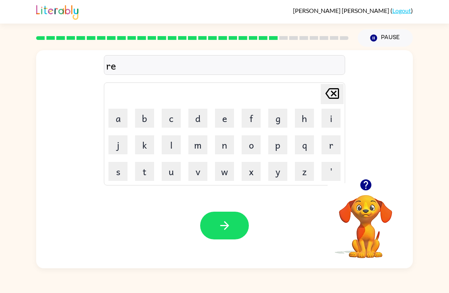
click at [176, 142] on button "l" at bounding box center [171, 144] width 19 height 19
click at [118, 118] on button "a" at bounding box center [117, 118] width 19 height 19
click at [144, 176] on button "t" at bounding box center [144, 171] width 19 height 19
click at [225, 122] on button "e" at bounding box center [224, 118] width 19 height 19
click at [199, 127] on button "d" at bounding box center [197, 118] width 19 height 19
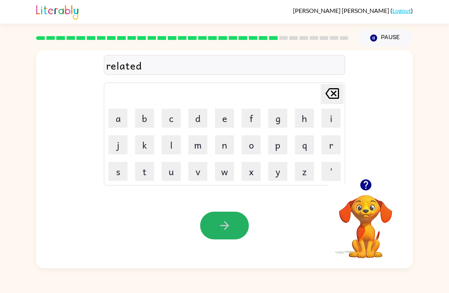
click at [239, 235] on button "button" at bounding box center [224, 226] width 49 height 28
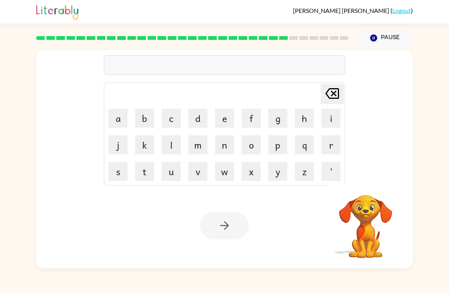
click at [136, 184] on td "t" at bounding box center [145, 171] width 26 height 26
click at [145, 145] on button "k" at bounding box center [144, 144] width 19 height 19
click at [325, 121] on button "i" at bounding box center [330, 118] width 19 height 19
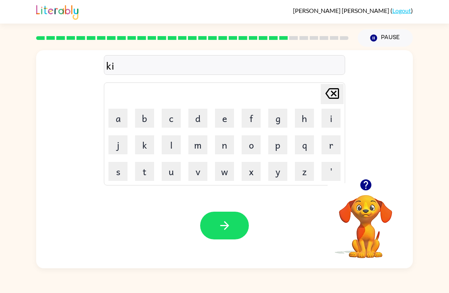
click at [138, 176] on button "t" at bounding box center [144, 171] width 19 height 19
click at [137, 176] on button "t" at bounding box center [144, 171] width 19 height 19
click at [230, 124] on button "e" at bounding box center [224, 118] width 19 height 19
click at [226, 146] on button "n" at bounding box center [224, 144] width 19 height 19
click at [231, 239] on button "button" at bounding box center [224, 226] width 49 height 28
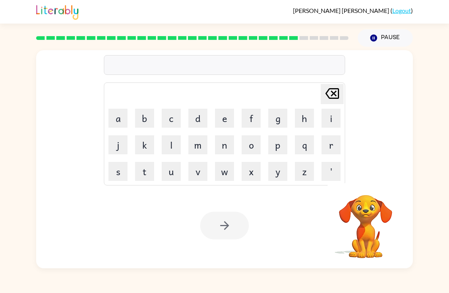
click at [196, 119] on button "d" at bounding box center [197, 118] width 19 height 19
click at [328, 124] on button "i" at bounding box center [330, 118] width 19 height 19
click at [279, 146] on button "p" at bounding box center [277, 144] width 19 height 19
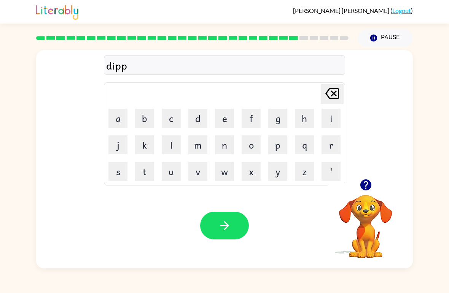
click at [116, 122] on button "a" at bounding box center [117, 118] width 19 height 19
click at [337, 144] on button "r" at bounding box center [330, 144] width 19 height 19
click at [150, 168] on button "t" at bounding box center [144, 171] width 19 height 19
click at [198, 145] on button "m" at bounding box center [197, 144] width 19 height 19
click at [222, 116] on button "e" at bounding box center [224, 118] width 19 height 19
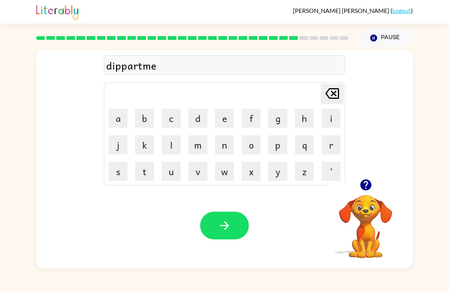
click at [243, 184] on table "Delete Delete last character input a b c d e f g h i j k l m n o p q r s t u v …" at bounding box center [224, 134] width 240 height 102
click at [224, 146] on button "n" at bounding box center [224, 144] width 19 height 19
click at [143, 174] on button "t" at bounding box center [144, 171] width 19 height 19
click at [241, 223] on button "button" at bounding box center [224, 226] width 49 height 28
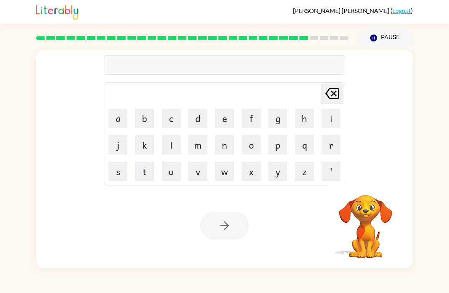
click at [113, 174] on button "s" at bounding box center [117, 171] width 19 height 19
click at [174, 144] on button "l" at bounding box center [171, 144] width 19 height 19
click at [329, 124] on button "i" at bounding box center [330, 118] width 19 height 19
click at [277, 125] on button "g" at bounding box center [277, 118] width 19 height 19
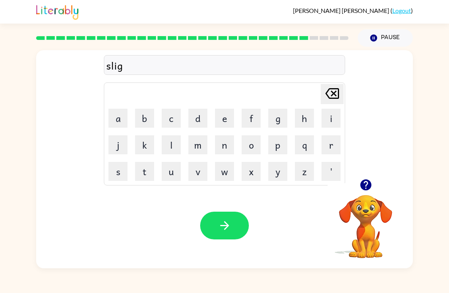
click at [301, 125] on button "h" at bounding box center [304, 118] width 19 height 19
click at [146, 179] on button "t" at bounding box center [144, 171] width 19 height 19
click at [234, 222] on button "button" at bounding box center [224, 226] width 49 height 28
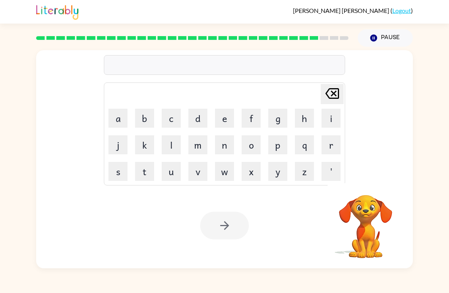
click at [166, 176] on button "u" at bounding box center [171, 171] width 19 height 19
click at [225, 147] on button "n" at bounding box center [224, 144] width 19 height 19
click at [330, 122] on button "i" at bounding box center [330, 118] width 19 height 19
click at [198, 169] on button "v" at bounding box center [197, 171] width 19 height 19
click at [222, 125] on button "e" at bounding box center [224, 118] width 19 height 19
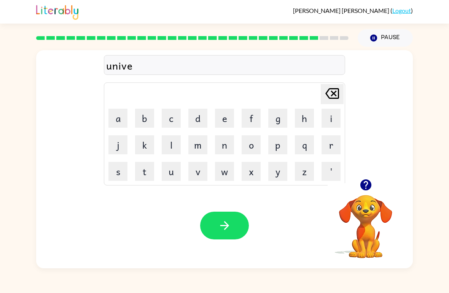
click at [331, 144] on button "r" at bounding box center [330, 144] width 19 height 19
click at [117, 178] on button "s" at bounding box center [117, 171] width 19 height 19
click at [116, 122] on button "a" at bounding box center [117, 118] width 19 height 19
click at [166, 153] on button "l" at bounding box center [171, 144] width 19 height 19
click at [236, 236] on button "button" at bounding box center [224, 226] width 49 height 28
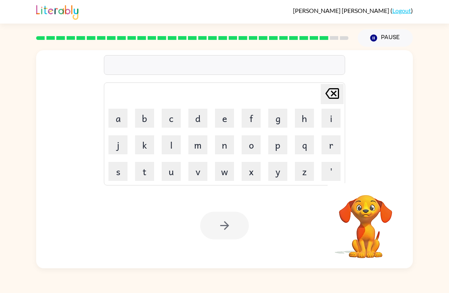
click at [115, 174] on button "s" at bounding box center [117, 171] width 19 height 19
click at [334, 122] on button "i" at bounding box center [330, 118] width 19 height 19
click at [170, 144] on button "l" at bounding box center [171, 144] width 19 height 19
click at [203, 180] on button "v" at bounding box center [197, 171] width 19 height 19
click at [230, 117] on button "e" at bounding box center [224, 118] width 19 height 19
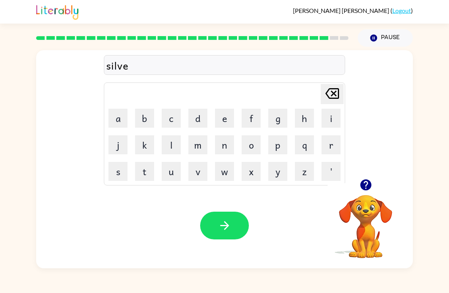
click at [339, 151] on button "r" at bounding box center [330, 144] width 19 height 19
click at [233, 165] on button "w" at bounding box center [224, 171] width 19 height 19
click at [114, 121] on button "a" at bounding box center [117, 118] width 19 height 19
click at [328, 144] on button "r" at bounding box center [330, 144] width 19 height 19
click at [226, 116] on button "e" at bounding box center [224, 118] width 19 height 19
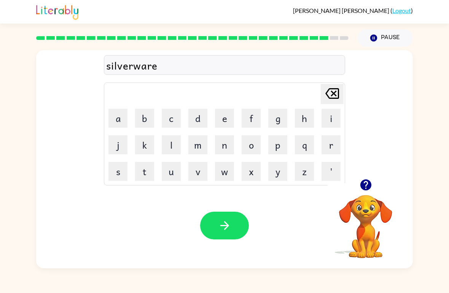
click at [239, 231] on button "button" at bounding box center [224, 226] width 49 height 28
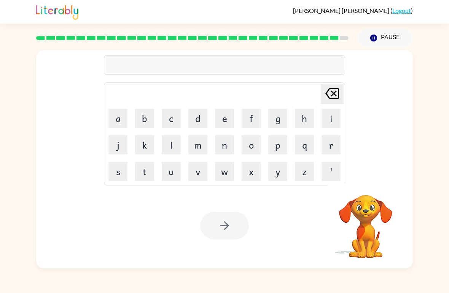
click at [332, 121] on button "i" at bounding box center [330, 118] width 19 height 19
click at [225, 151] on button "n" at bounding box center [224, 144] width 19 height 19
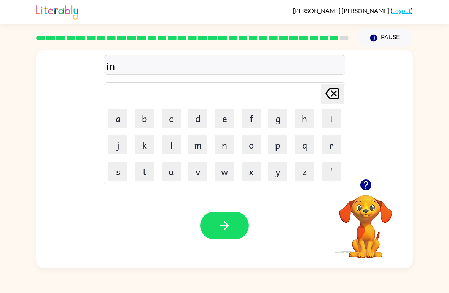
click at [173, 119] on button "c" at bounding box center [171, 118] width 19 height 19
click at [116, 119] on button "a" at bounding box center [117, 118] width 19 height 19
click at [174, 179] on button "u" at bounding box center [171, 171] width 19 height 19
click at [228, 152] on button "n" at bounding box center [224, 144] width 19 height 19
click at [142, 176] on button "t" at bounding box center [144, 171] width 19 height 19
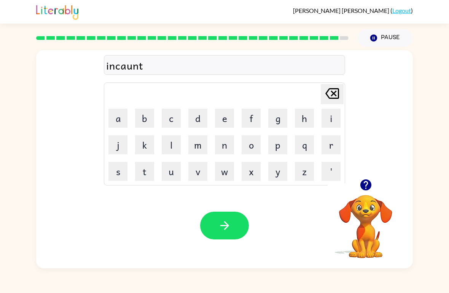
click at [227, 120] on button "e" at bounding box center [224, 118] width 19 height 19
click at [337, 151] on button "r" at bounding box center [330, 144] width 19 height 19
click at [235, 239] on button "button" at bounding box center [224, 226] width 49 height 28
